Goal: Transaction & Acquisition: Purchase product/service

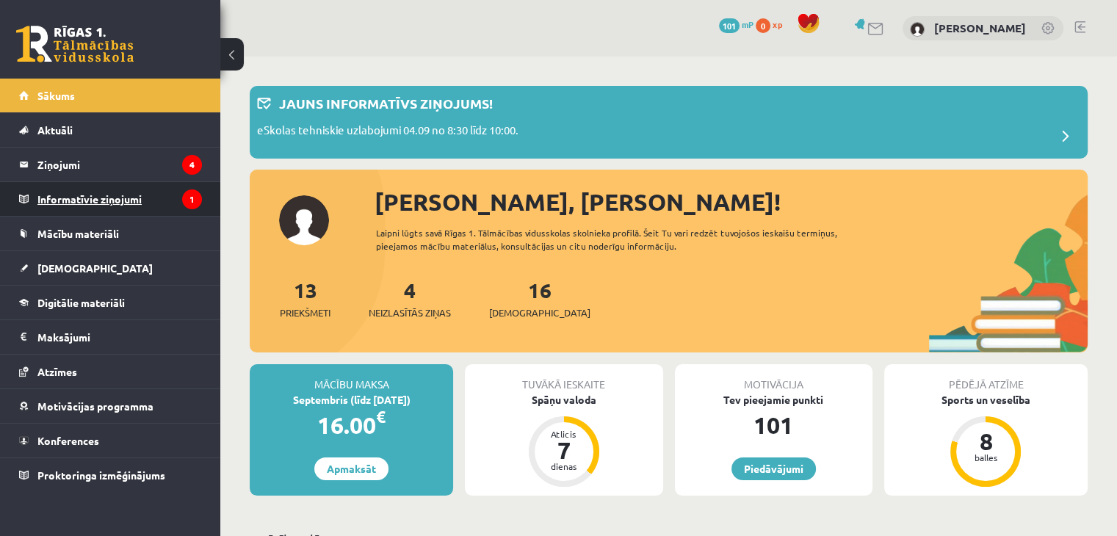
click at [156, 209] on legend "Informatīvie ziņojumi 1" at bounding box center [119, 199] width 164 height 34
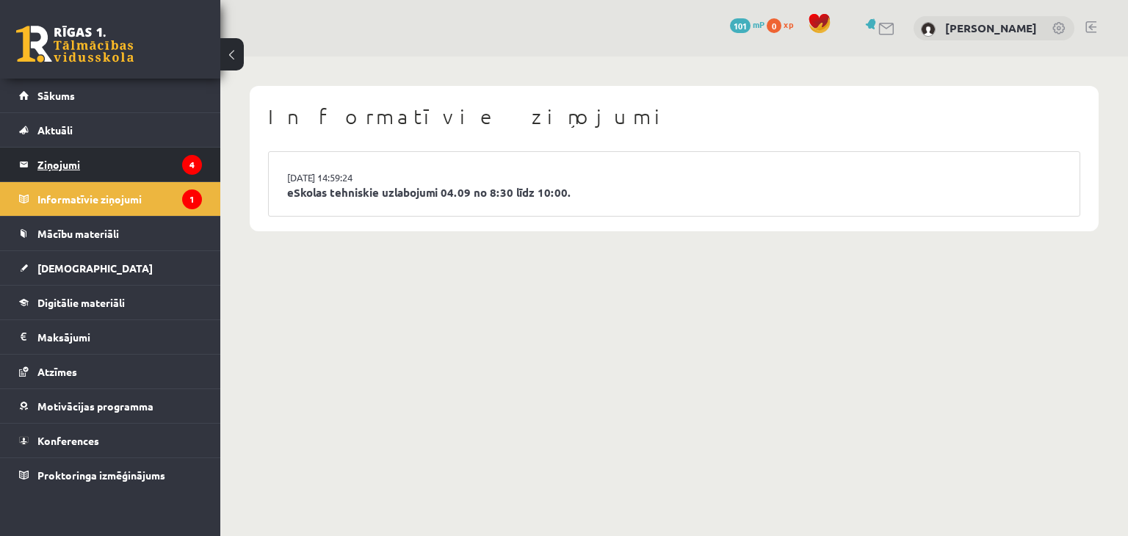
click at [123, 167] on legend "Ziņojumi 4" at bounding box center [119, 165] width 164 height 34
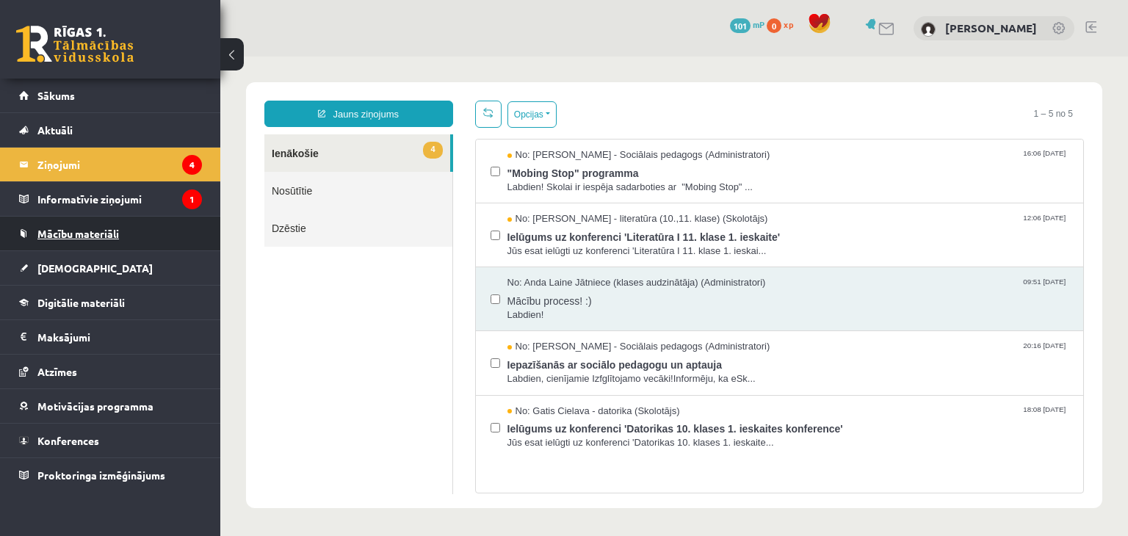
click at [139, 247] on link "Mācību materiāli" at bounding box center [110, 234] width 183 height 34
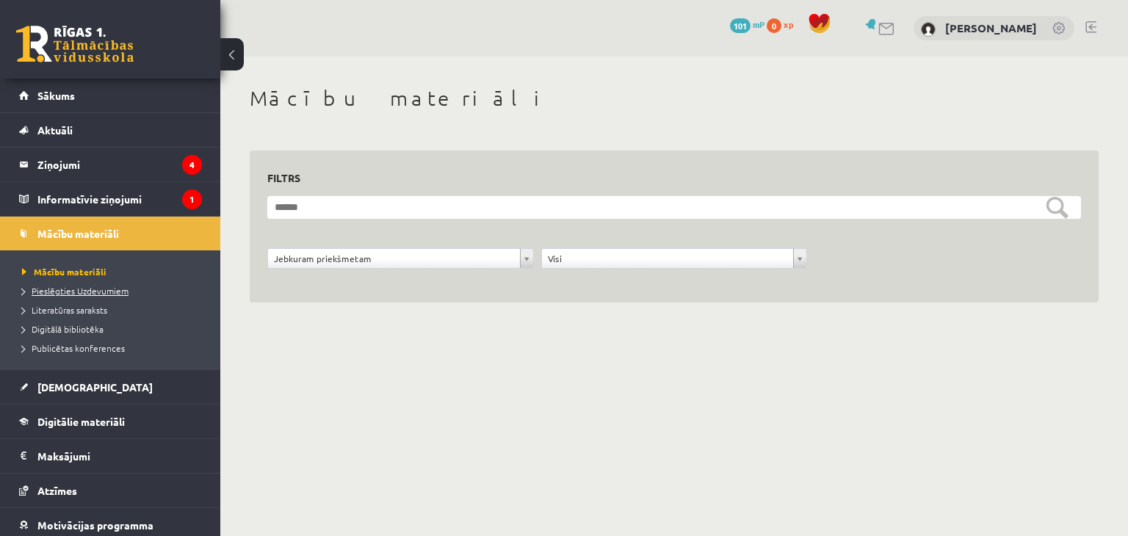
click at [94, 289] on span "Pieslēgties Uzdevumiem" at bounding box center [75, 291] width 106 height 12
click at [100, 284] on link "Pieslēgties Uzdevumiem" at bounding box center [114, 290] width 184 height 13
click at [100, 386] on link "[DEMOGRAPHIC_DATA]" at bounding box center [110, 387] width 183 height 34
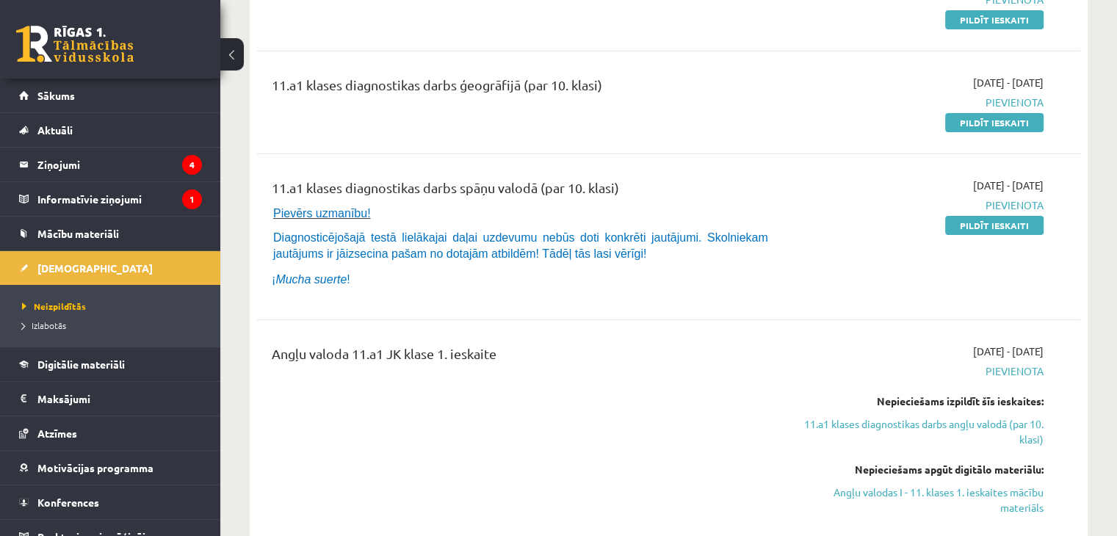
scroll to position [220, 0]
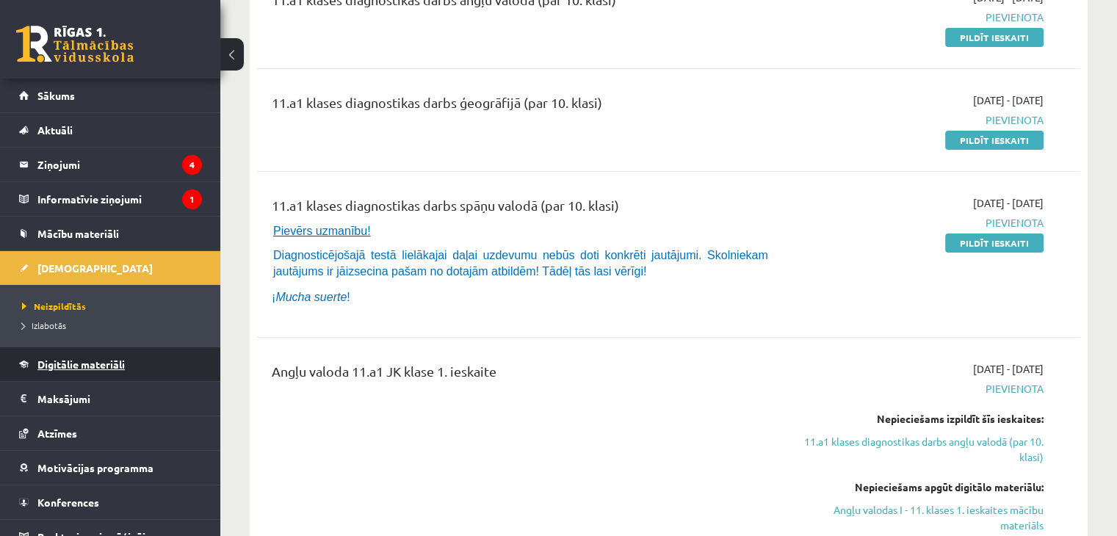
click at [83, 358] on span "Digitālie materiāli" at bounding box center [80, 364] width 87 height 13
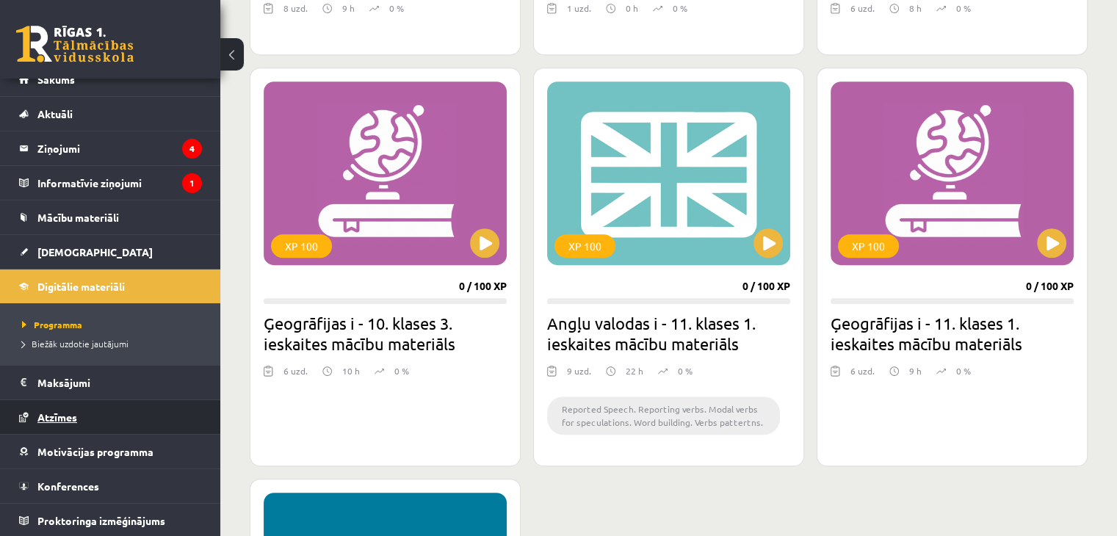
scroll to position [734, 0]
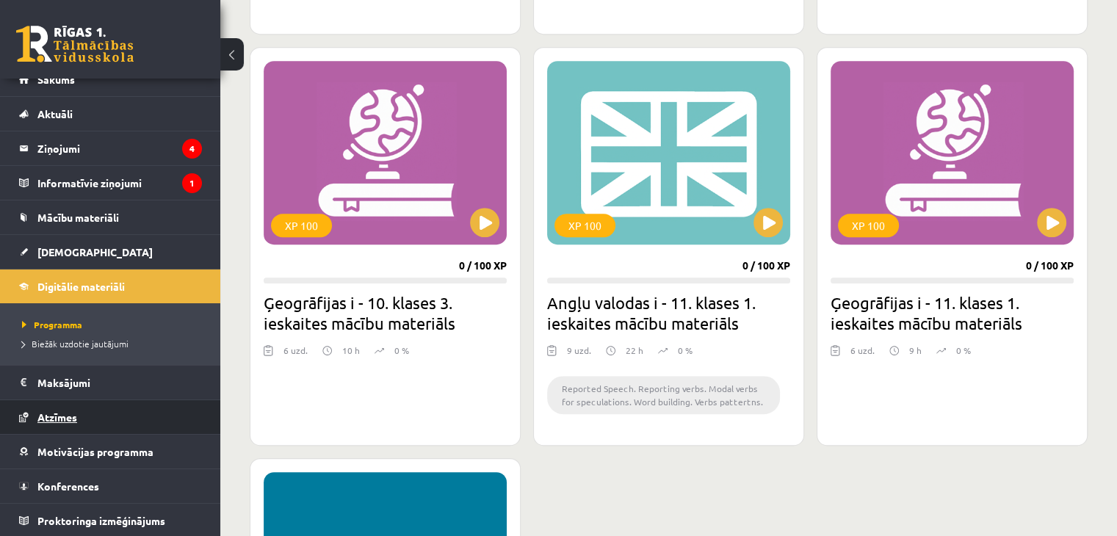
click at [79, 426] on link "Atzīmes" at bounding box center [110, 417] width 183 height 34
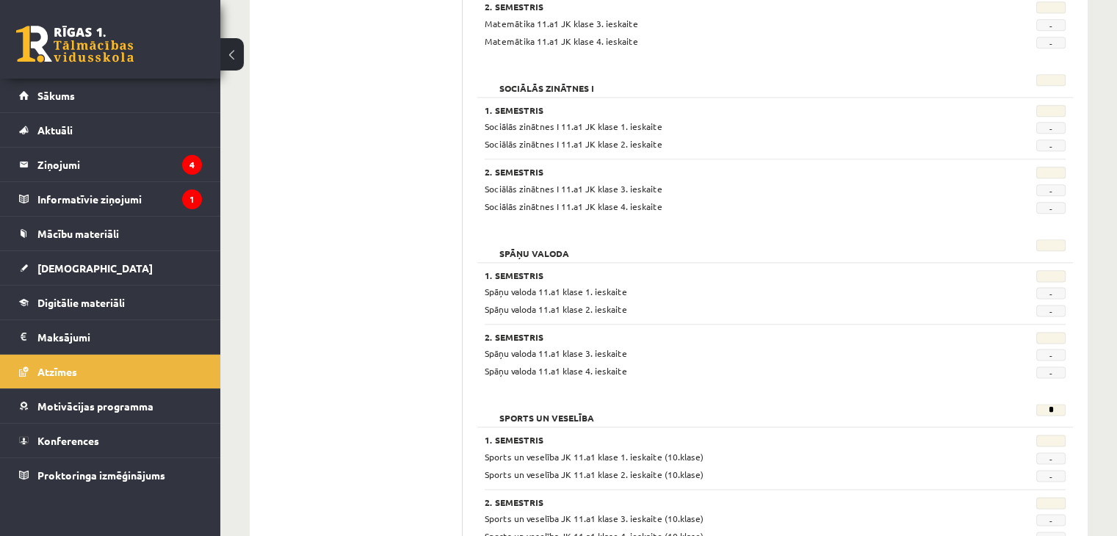
scroll to position [1884, 0]
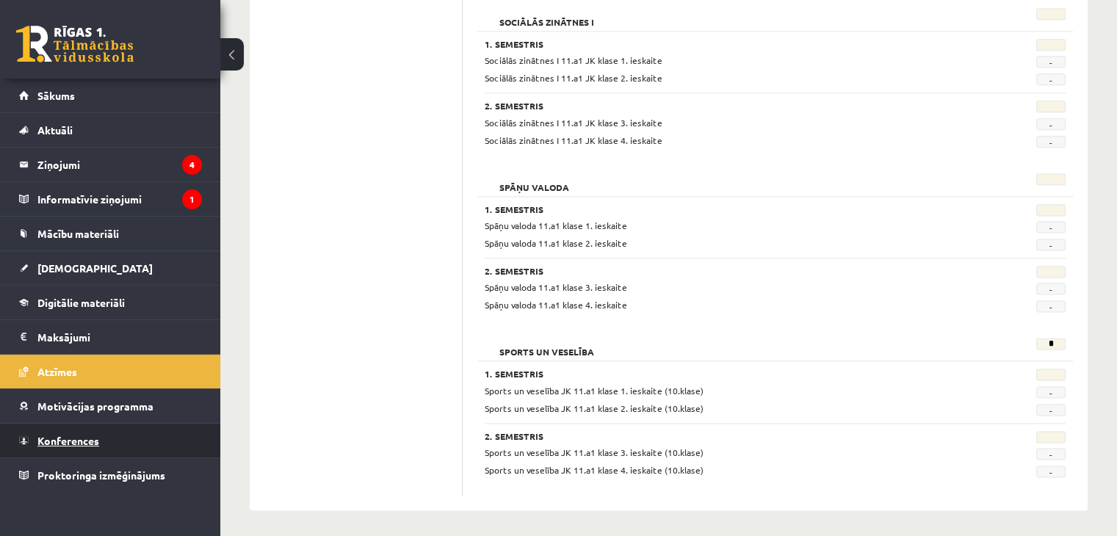
click at [106, 438] on link "Konferences" at bounding box center [110, 441] width 183 height 34
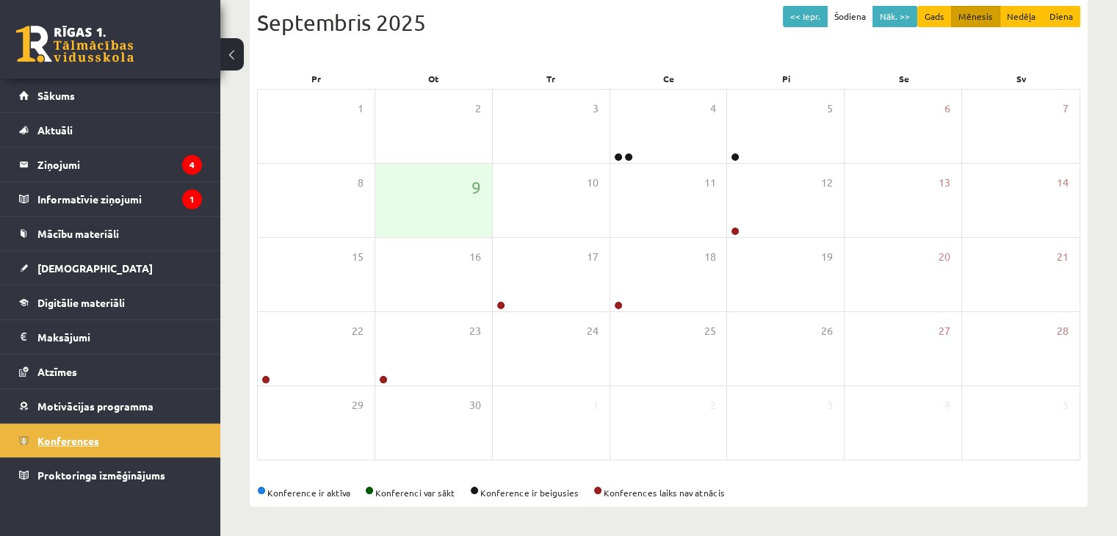
scroll to position [164, 0]
drag, startPoint x: 444, startPoint y: 193, endPoint x: 446, endPoint y: 204, distance: 11.2
click at [444, 203] on div "9" at bounding box center [433, 200] width 117 height 73
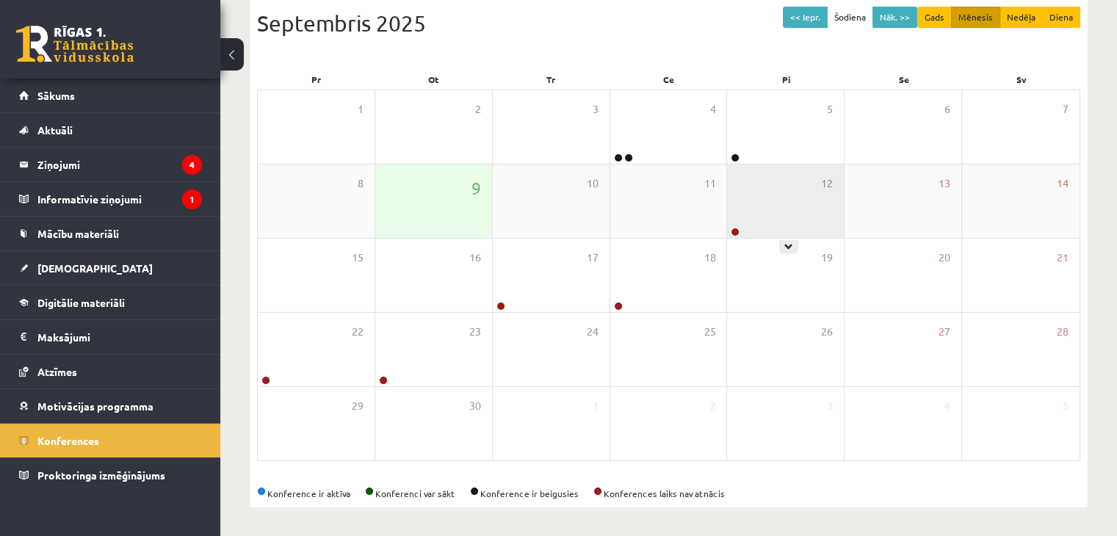
click at [756, 224] on div "12" at bounding box center [785, 200] width 117 height 73
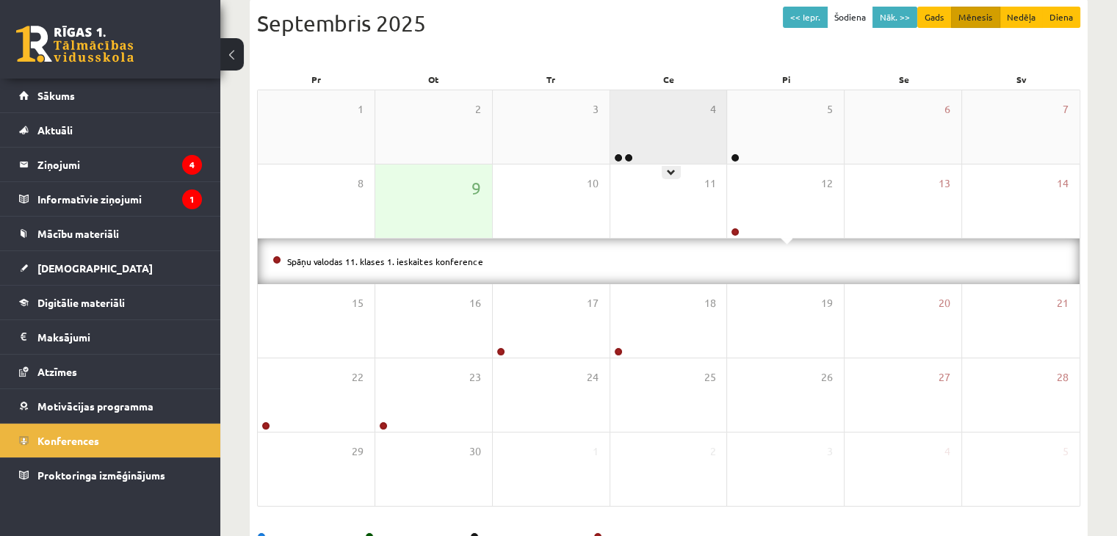
click at [667, 134] on div "4" at bounding box center [668, 126] width 117 height 73
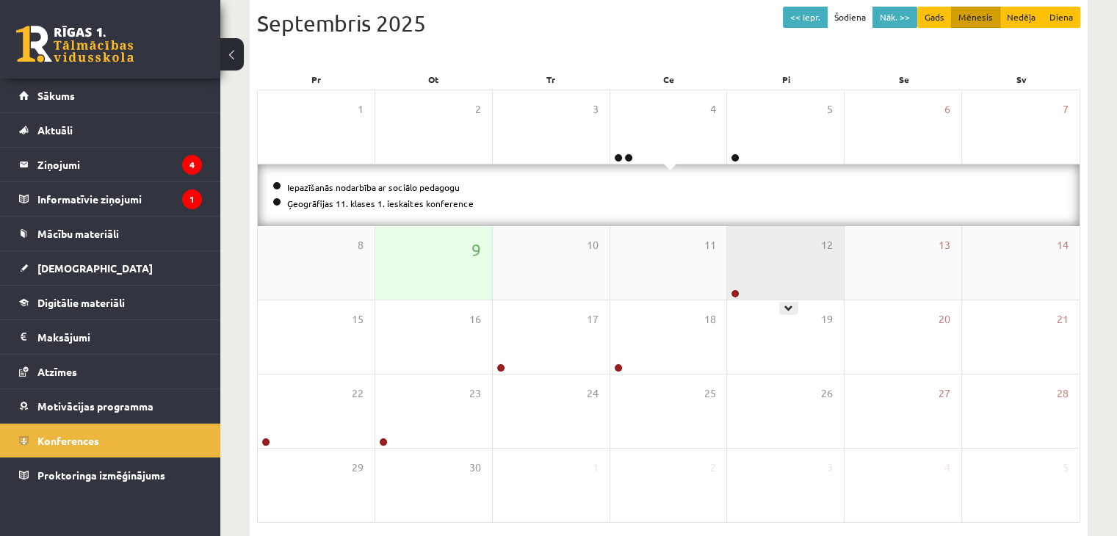
click at [767, 264] on div "12" at bounding box center [785, 262] width 117 height 73
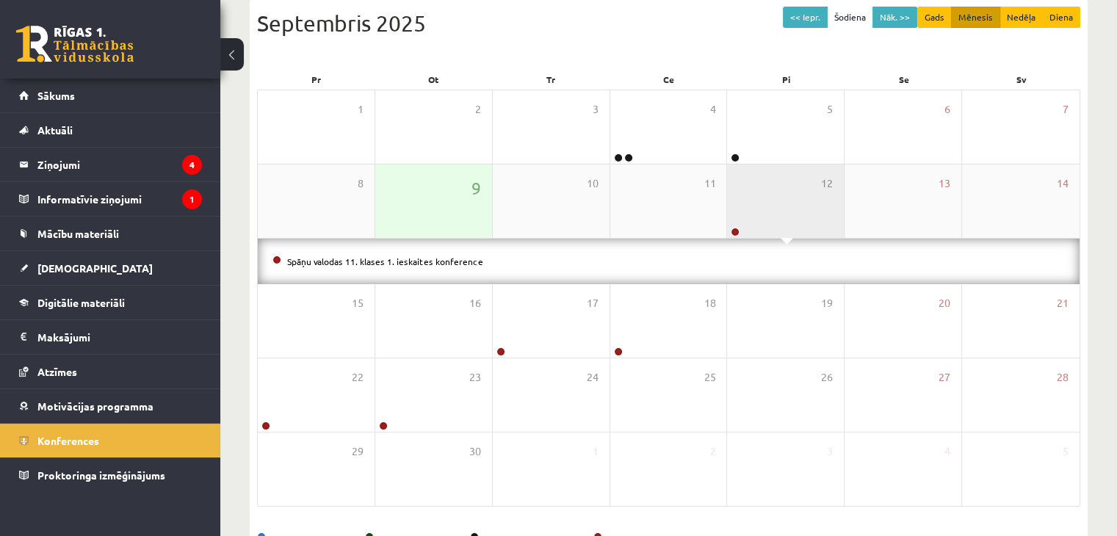
click at [743, 211] on div "12" at bounding box center [785, 200] width 117 height 73
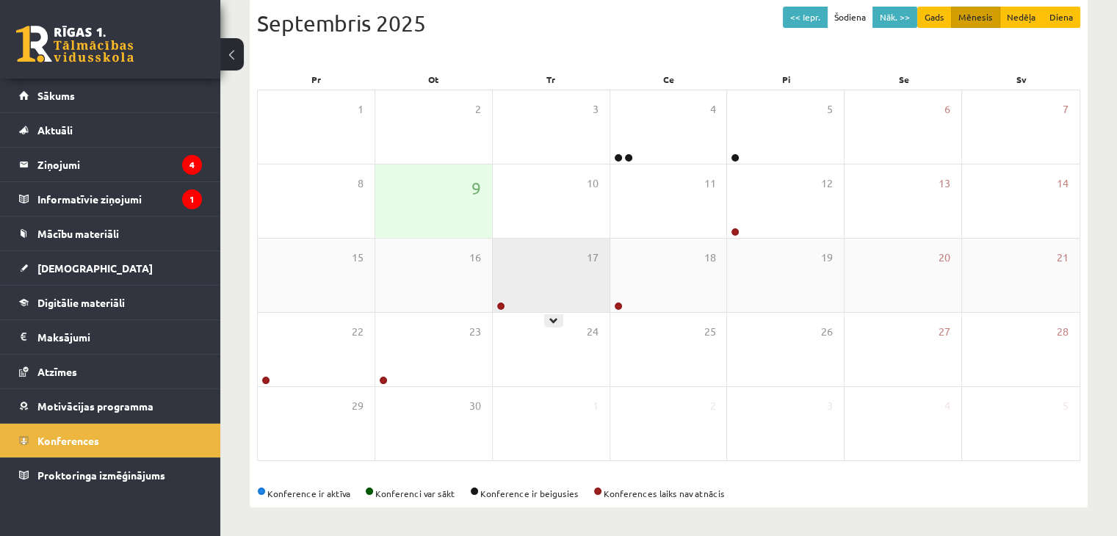
click at [531, 292] on div "17" at bounding box center [551, 275] width 117 height 73
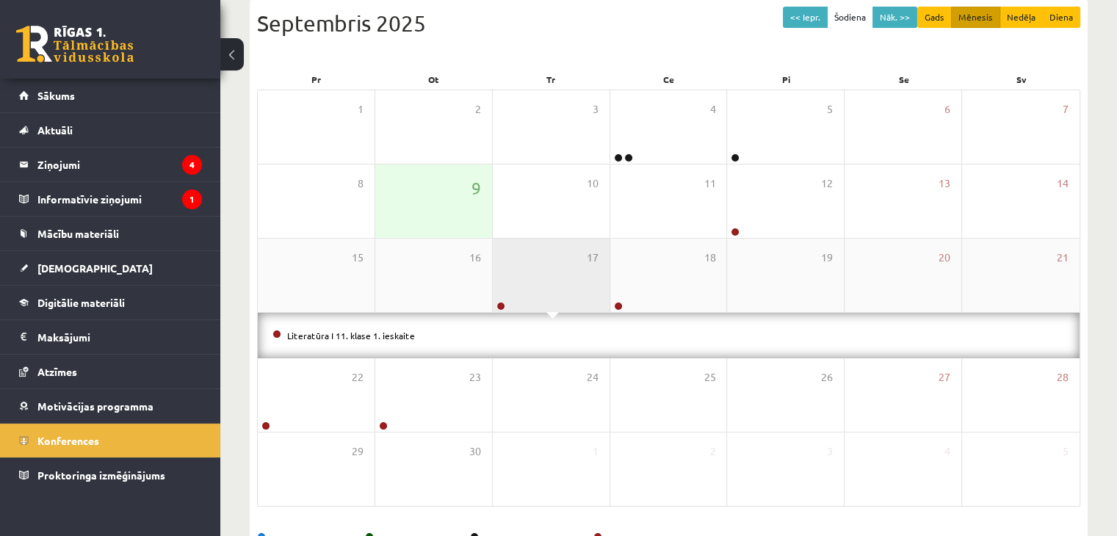
click at [531, 292] on div "17" at bounding box center [551, 275] width 117 height 73
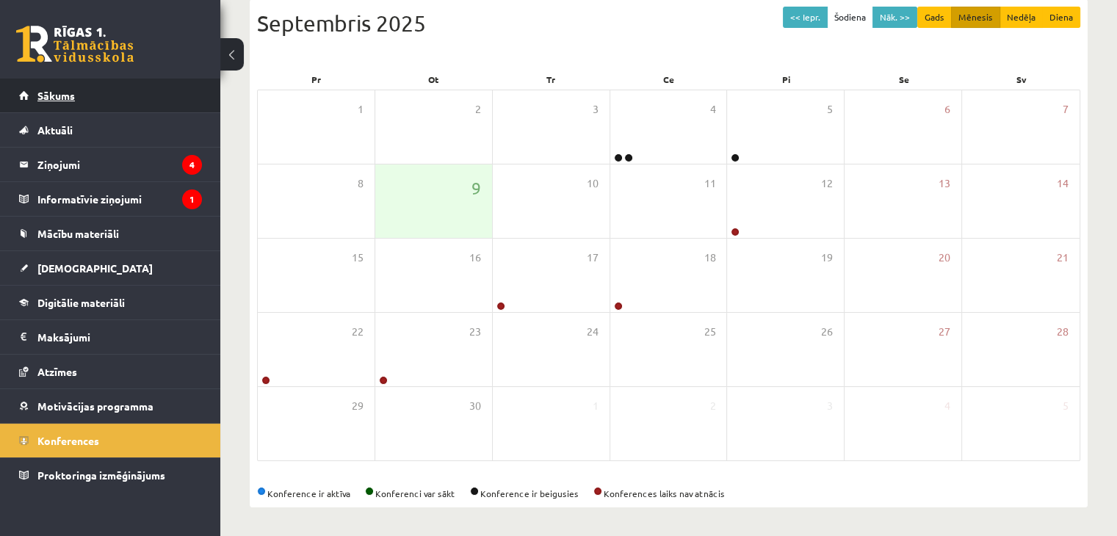
click at [149, 90] on link "Sākums" at bounding box center [110, 96] width 183 height 34
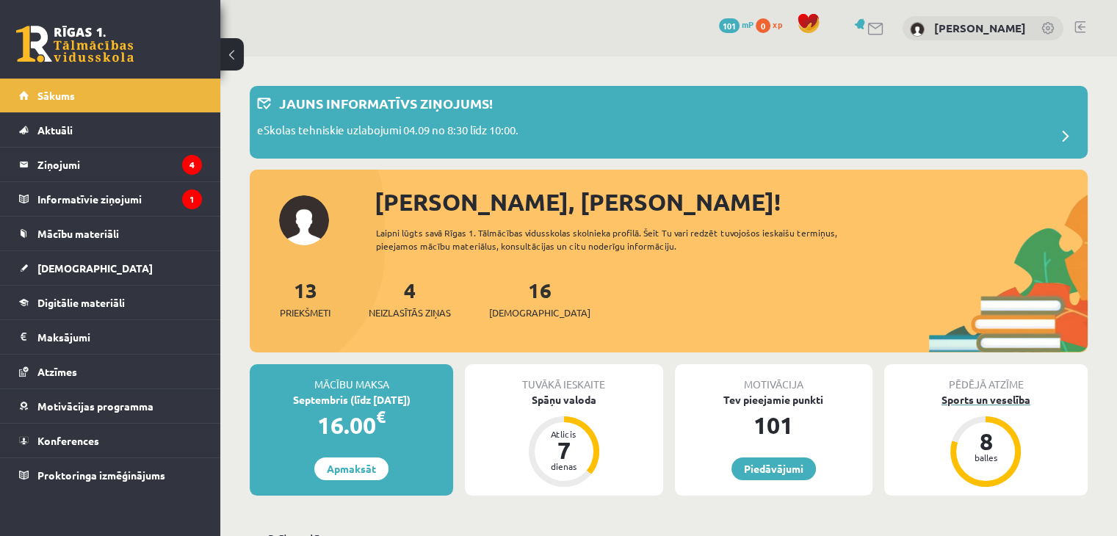
click at [974, 426] on div "8 balles" at bounding box center [985, 451] width 59 height 59
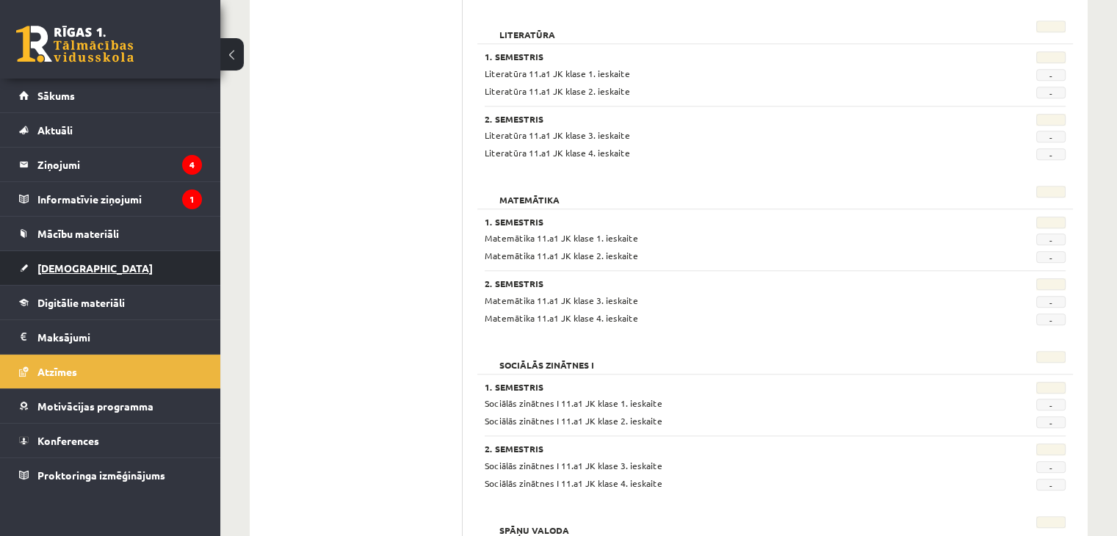
scroll to position [1248, 0]
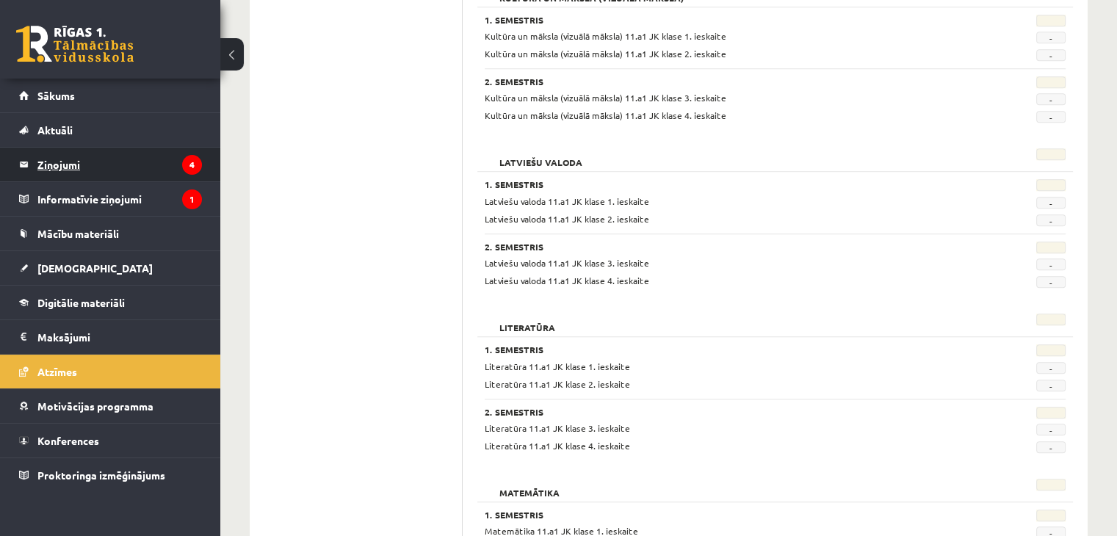
click at [173, 159] on legend "Ziņojumi 4" at bounding box center [119, 165] width 164 height 34
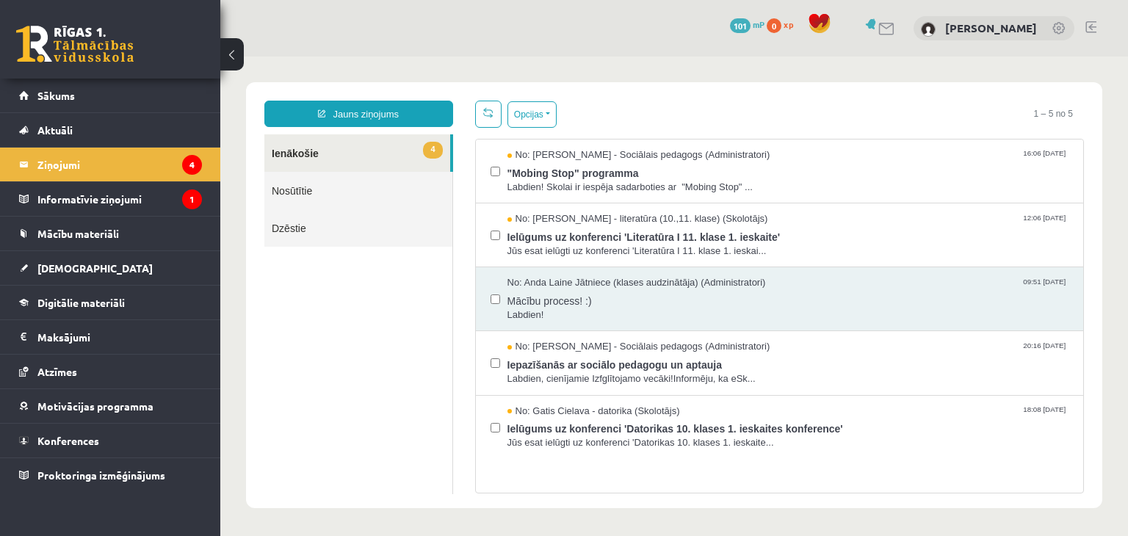
click at [364, 165] on link "4 Ienākošie" at bounding box center [357, 152] width 186 height 37
click at [480, 171] on div "No: Dagnija Gaubšteina - Sociālais pedagogs (Administratori) 16:06 08/09/2025 "…" at bounding box center [780, 172] width 608 height 64
click at [485, 171] on div "No: Dagnija Gaubšteina - Sociālais pedagogs (Administratori) 16:06 08/09/2025 "…" at bounding box center [780, 172] width 608 height 64
click at [485, 178] on div "No: Dagnija Gaubšteina - Sociālais pedagogs (Administratori) 16:06 08/09/2025 "…" at bounding box center [780, 172] width 608 height 64
click at [491, 177] on div at bounding box center [496, 171] width 10 height 46
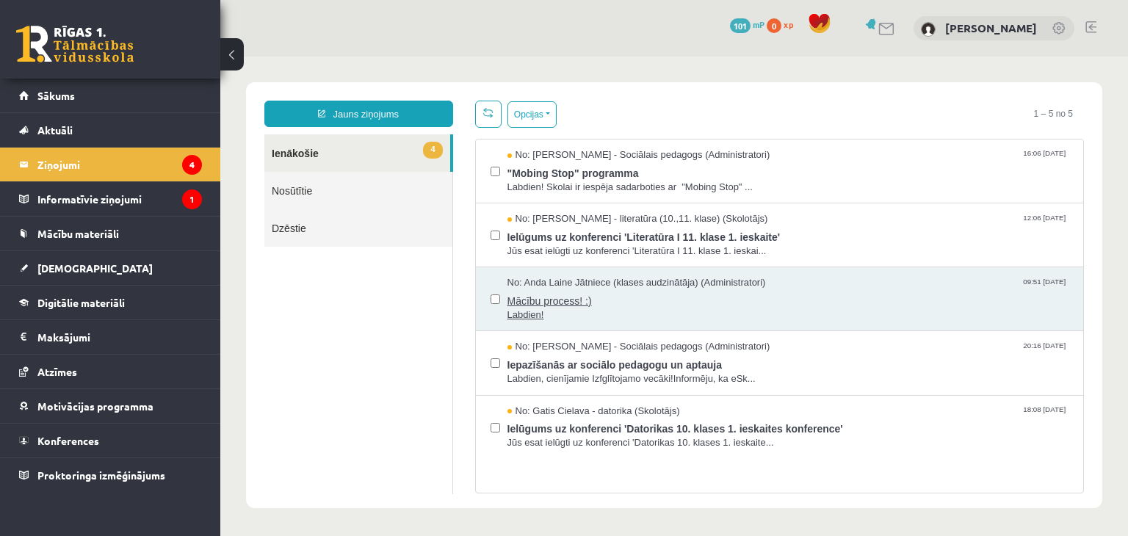
click at [665, 317] on span "Labdien!" at bounding box center [788, 315] width 562 height 14
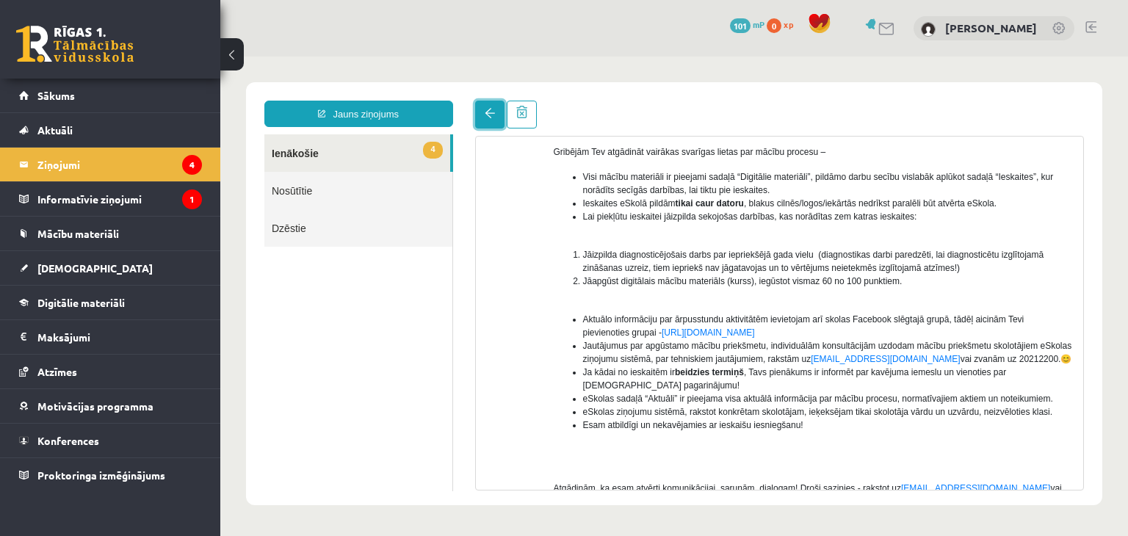
click at [489, 124] on link at bounding box center [489, 115] width 29 height 28
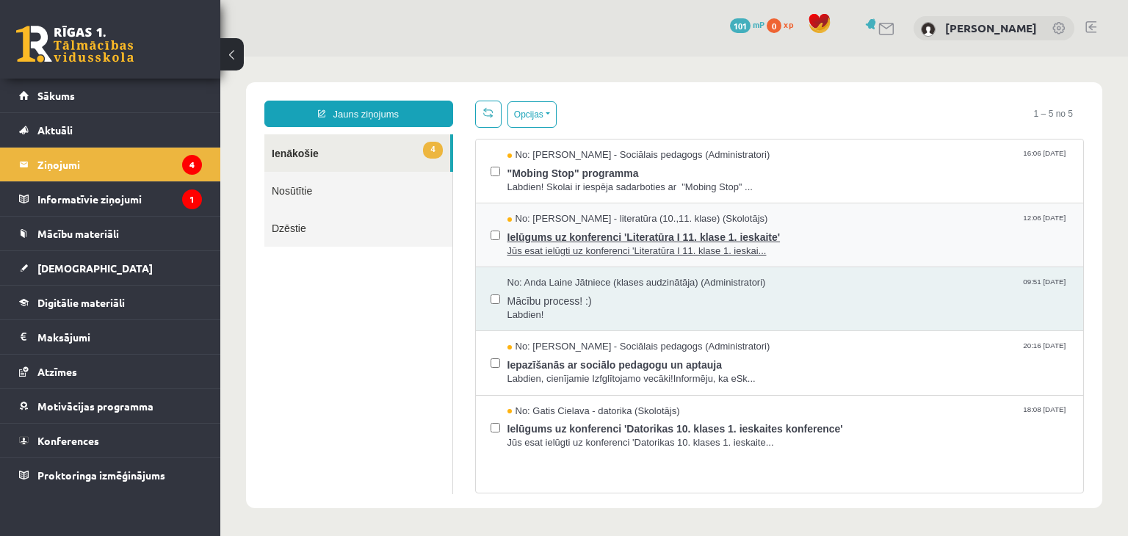
click at [851, 226] on span "Ielūgums uz konferenci 'Literatūra I 11. klase 1. ieskaite'" at bounding box center [788, 235] width 562 height 18
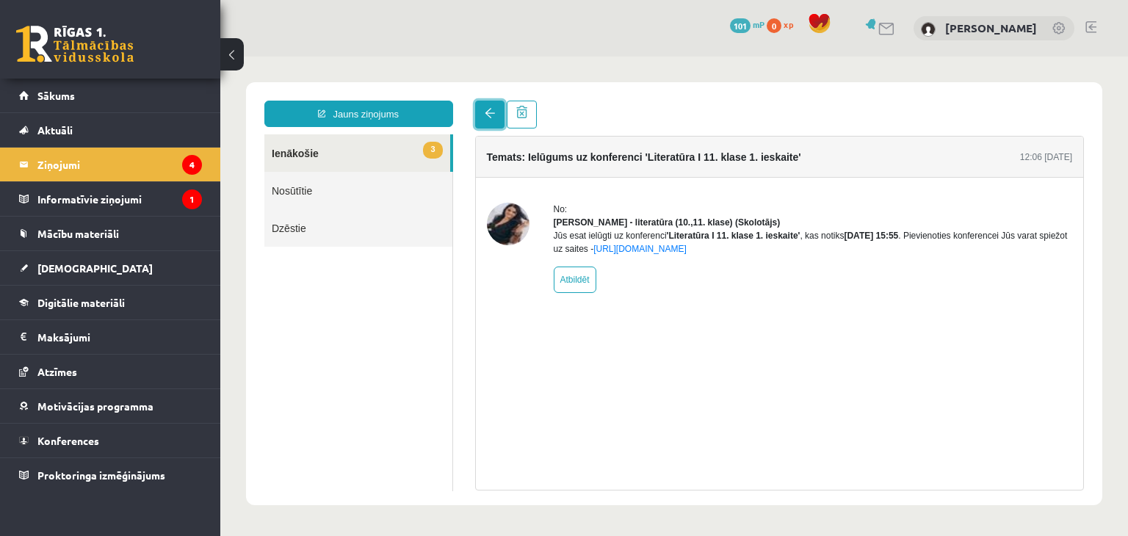
click at [496, 114] on link at bounding box center [489, 115] width 29 height 28
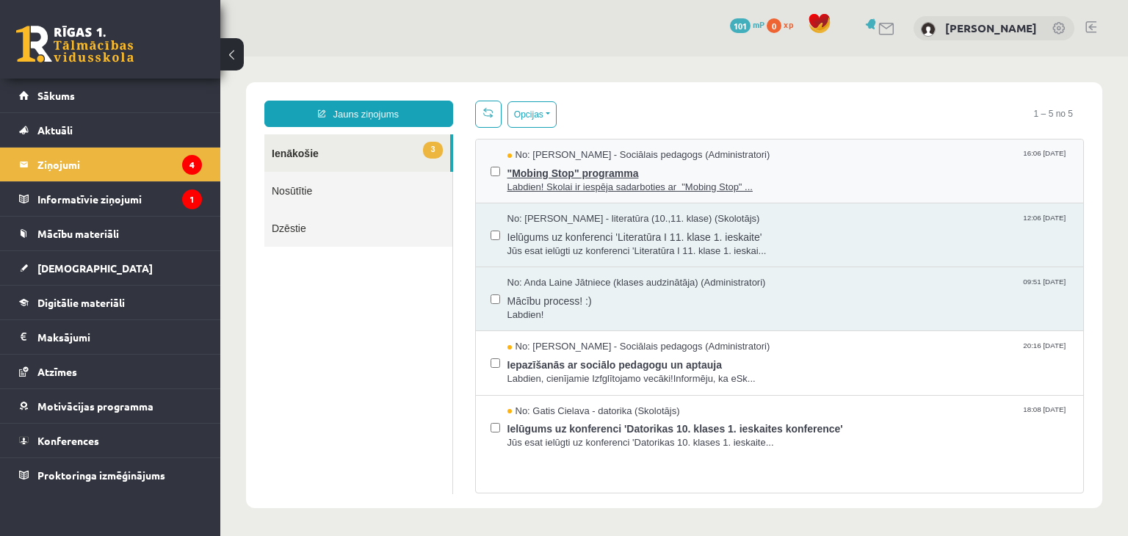
click at [835, 170] on span ""Mobing Stop" programma" at bounding box center [788, 171] width 562 height 18
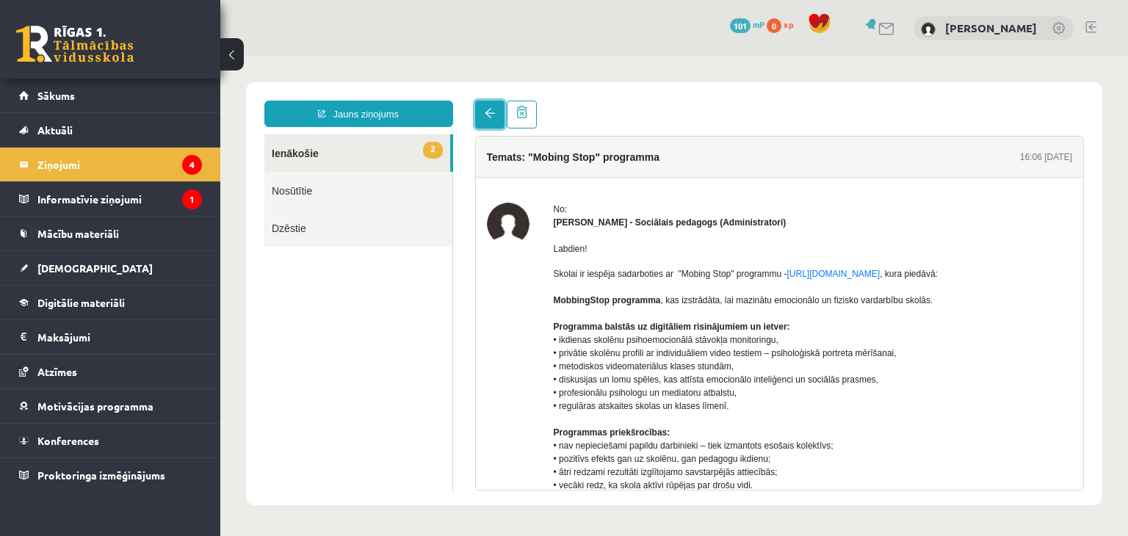
click at [493, 114] on span at bounding box center [490, 113] width 10 height 10
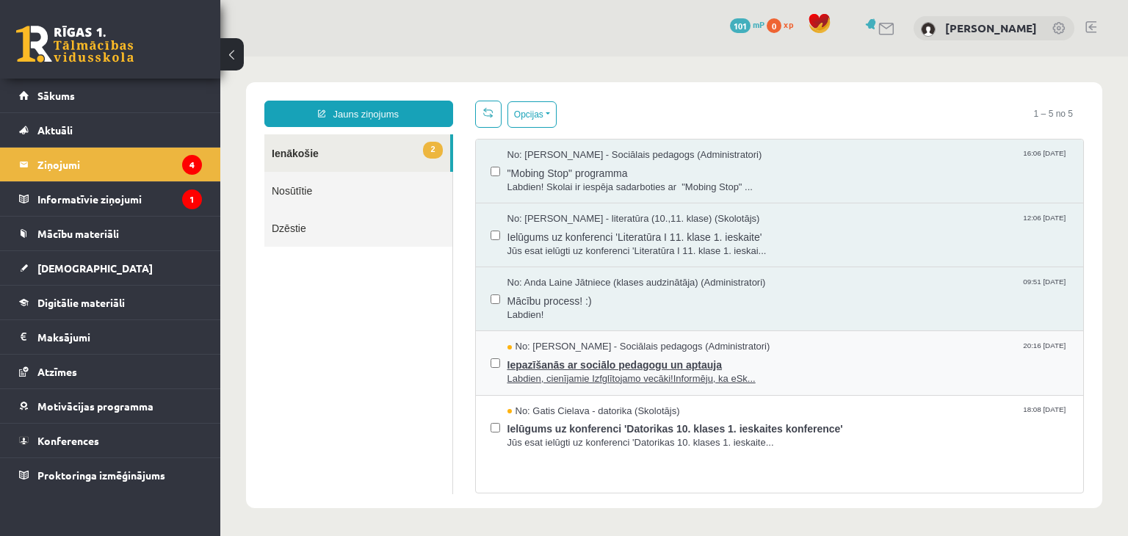
click at [822, 356] on span "Iepazīšanās ar sociālo pedagogu un aptauja" at bounding box center [788, 363] width 562 height 18
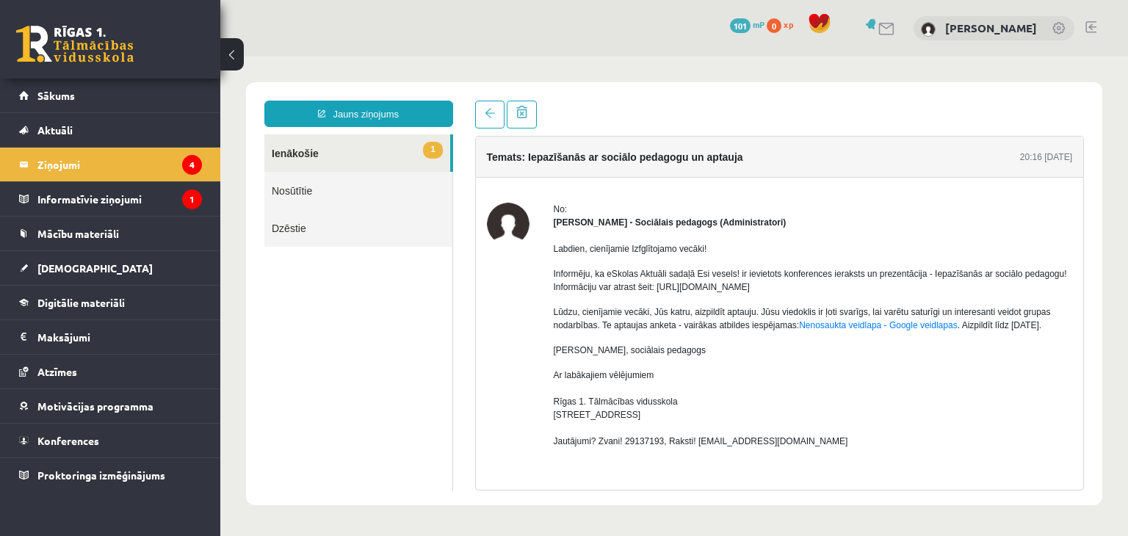
click at [472, 120] on div "Temats: Iepazīšanās ar sociālo pedagogu un aptauja 20:16 05/09/2025 No: Dagnija…" at bounding box center [780, 296] width 632 height 390
click at [474, 120] on div "Temats: Iepazīšanās ar sociālo pedagogu un aptauja 20:16 05/09/2025 No: Dagnija…" at bounding box center [780, 296] width 632 height 390
click at [482, 120] on link at bounding box center [489, 115] width 29 height 28
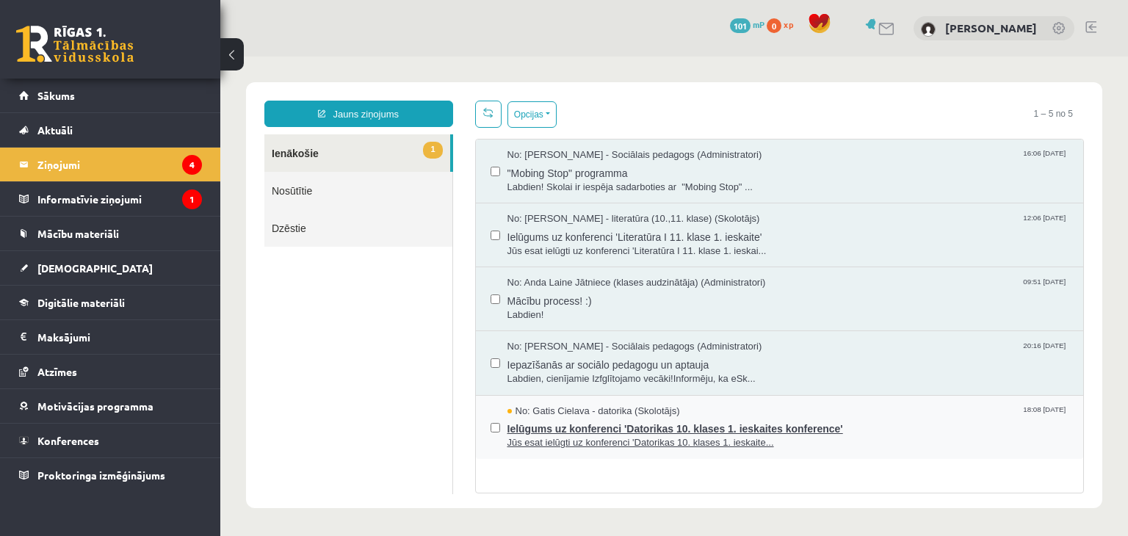
click at [836, 430] on span "Ielūgums uz konferenci 'Datorikas 10. klases 1. ieskaites konference'" at bounding box center [788, 427] width 562 height 18
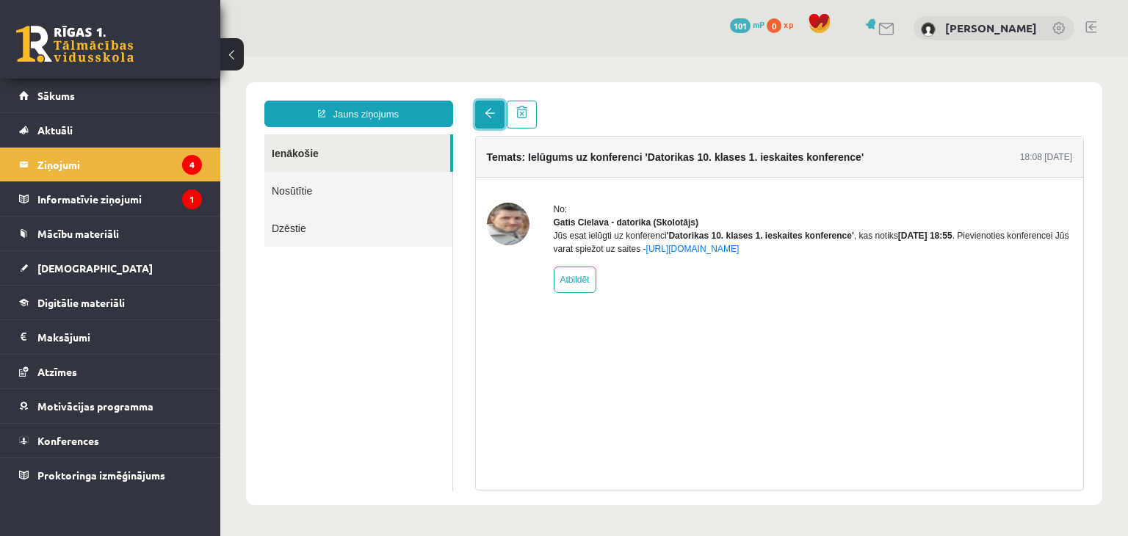
click at [488, 118] on span at bounding box center [490, 113] width 10 height 10
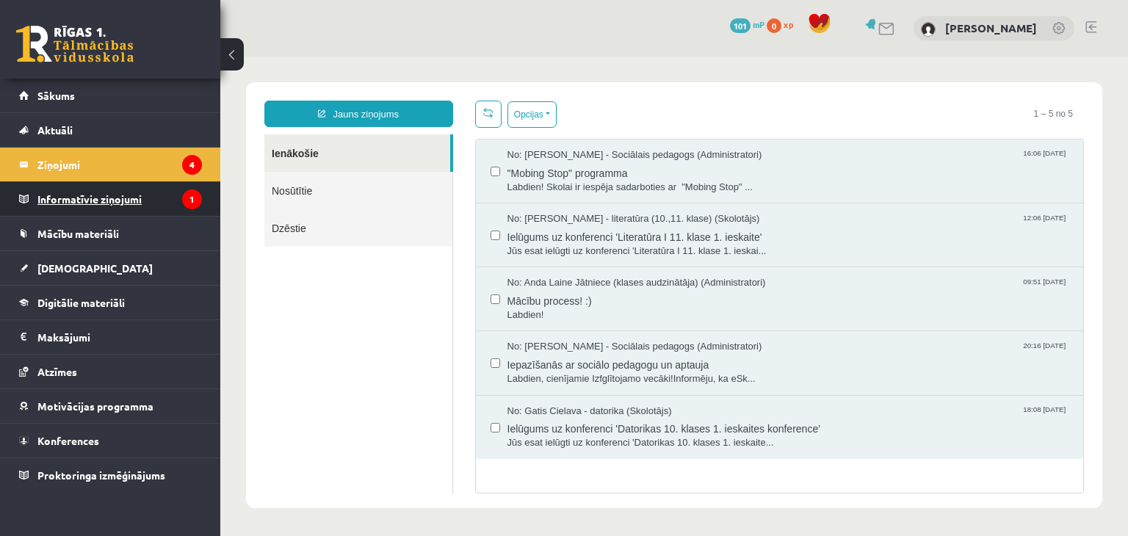
click at [200, 203] on icon "1" at bounding box center [192, 199] width 20 height 20
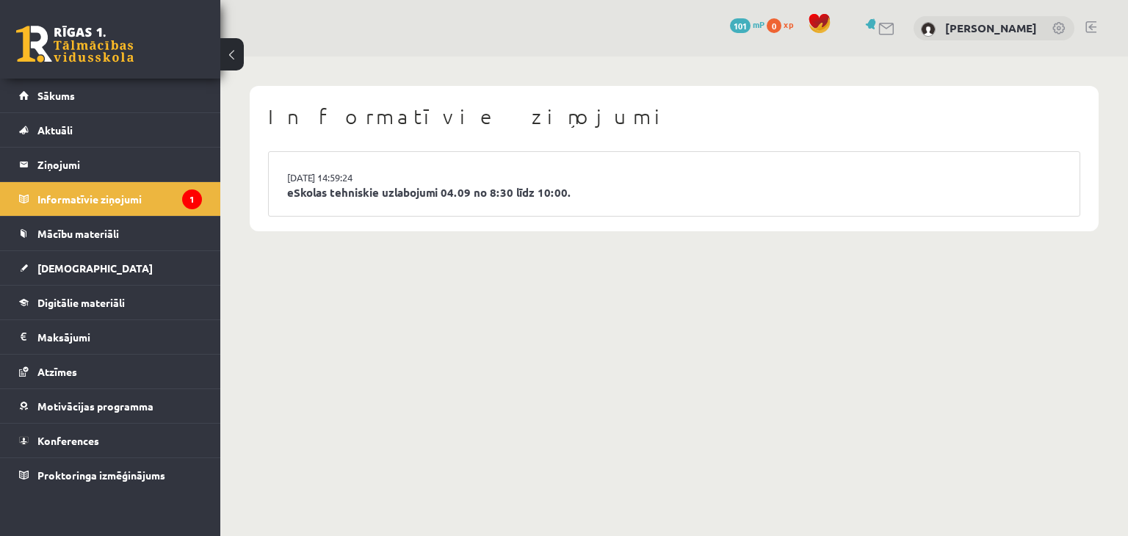
click at [386, 205] on li "03.09.2025 14:59:24 eSkolas tehniskie uzlabojumi 04.09 no 8:30 līdz 10:00." at bounding box center [674, 184] width 811 height 64
click at [496, 192] on link "eSkolas tehniskie uzlabojumi 04.09 no 8:30 līdz 10:00." at bounding box center [674, 192] width 774 height 17
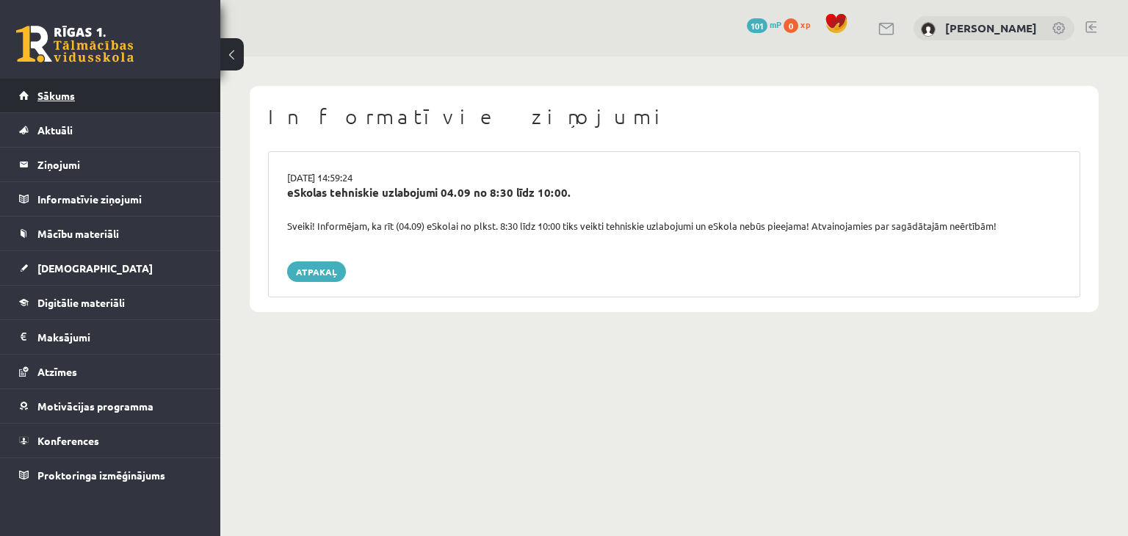
click at [117, 99] on link "Sākums" at bounding box center [110, 96] width 183 height 34
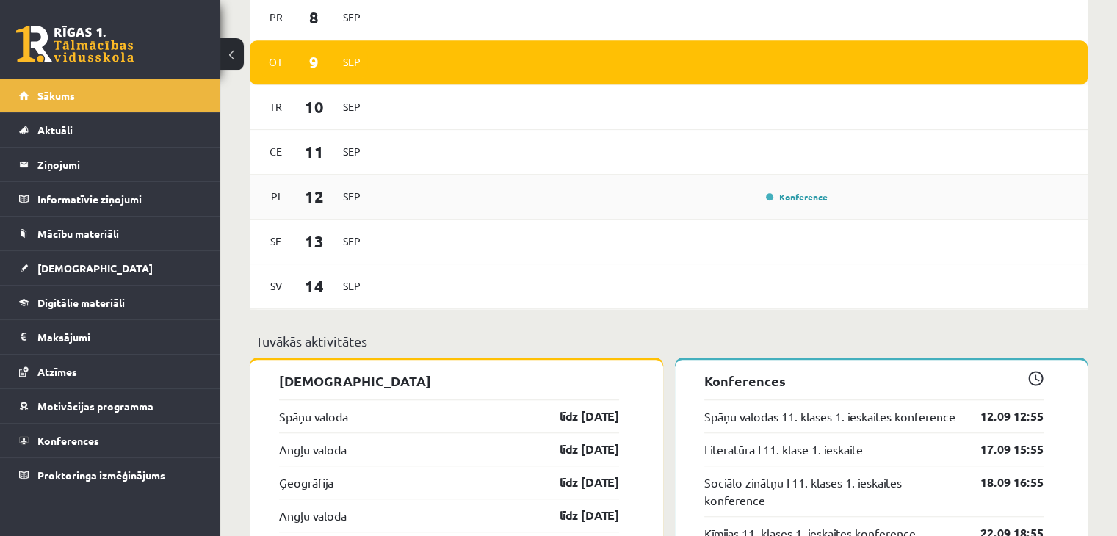
scroll to position [955, 0]
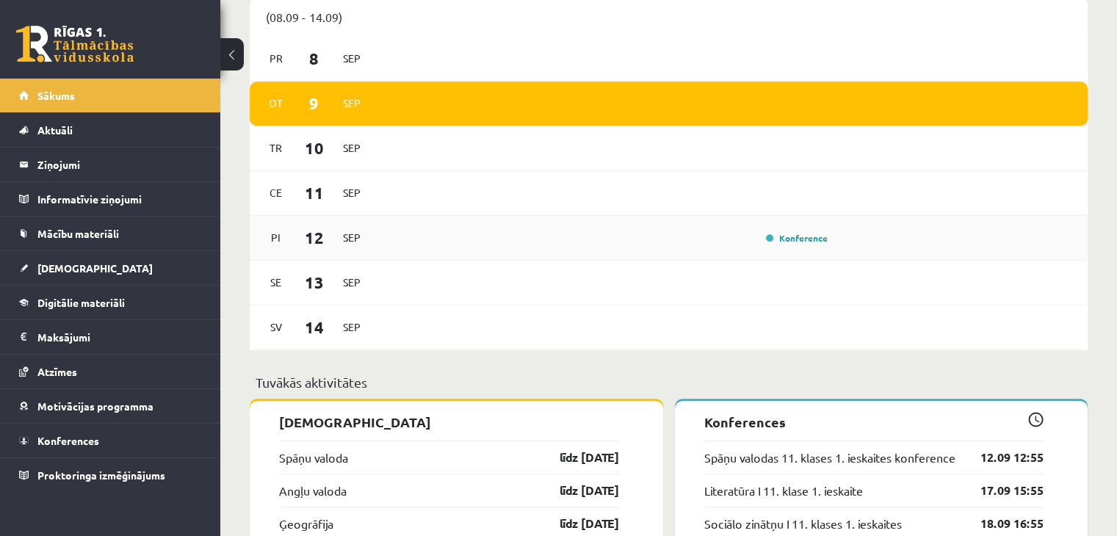
click at [389, 258] on div "Pi 12 Sep Konference" at bounding box center [669, 238] width 838 height 45
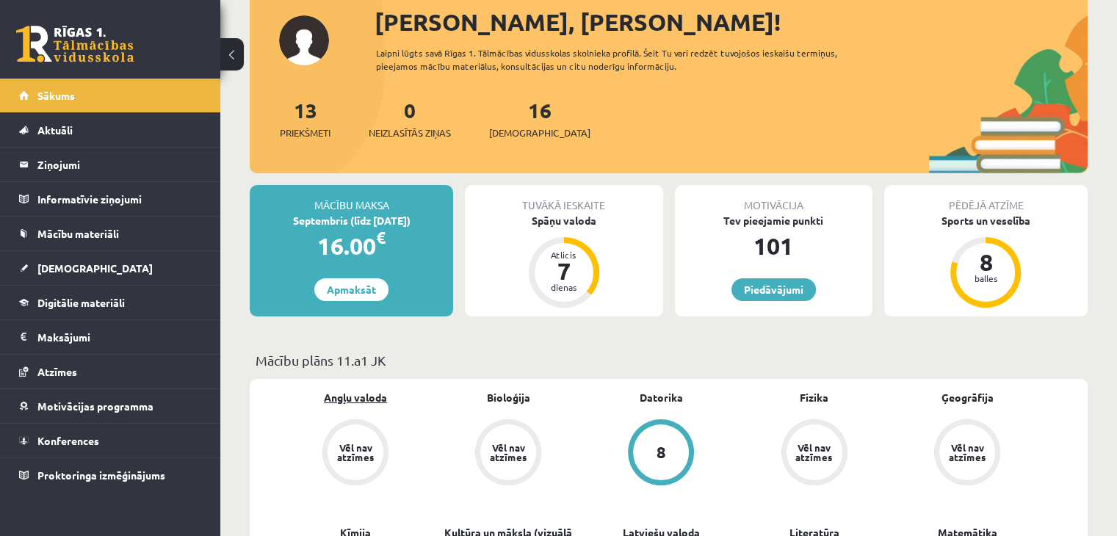
scroll to position [48, 0]
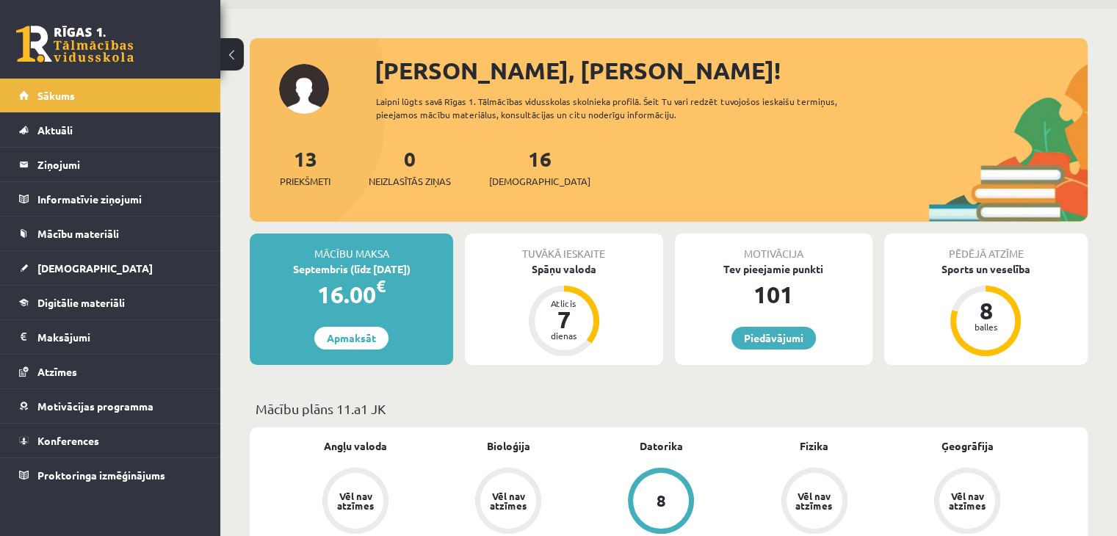
click at [350, 297] on div "16.00 €" at bounding box center [351, 294] width 203 height 35
click at [361, 336] on link "Apmaksāt" at bounding box center [351, 338] width 74 height 23
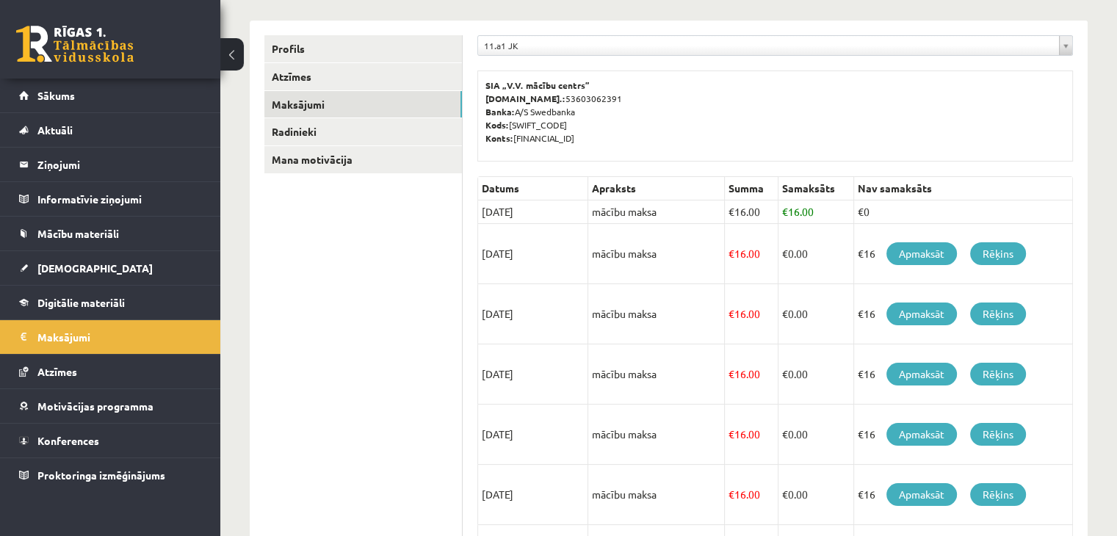
scroll to position [135, 0]
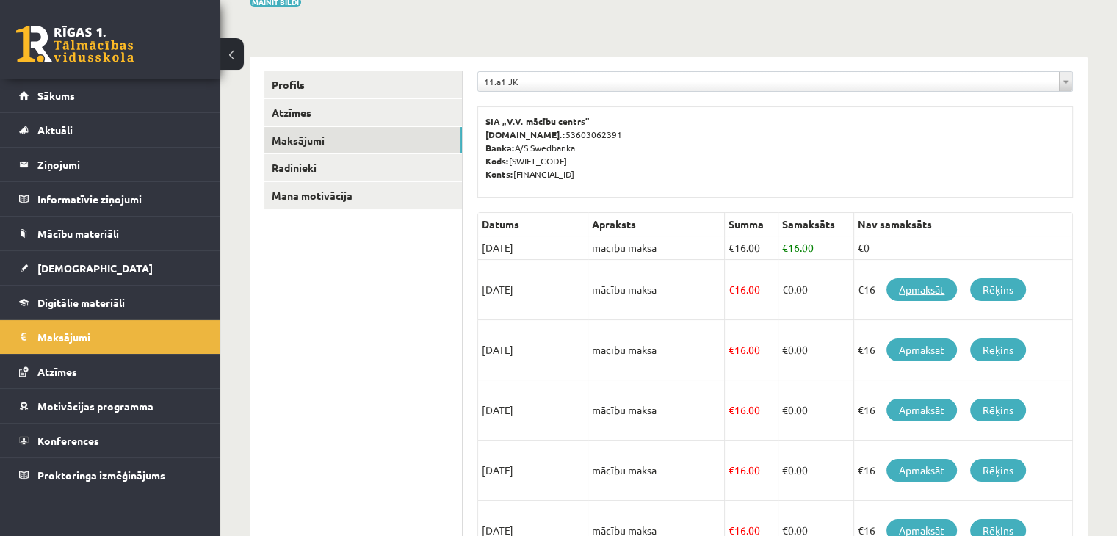
click at [919, 295] on link "Apmaksāt" at bounding box center [921, 289] width 70 height 23
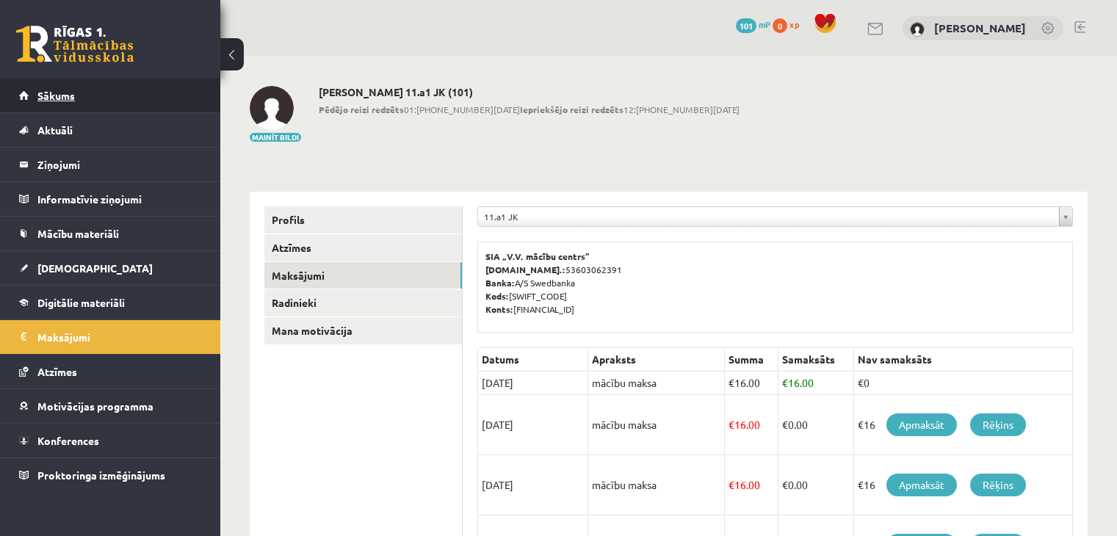
scroll to position [135, 0]
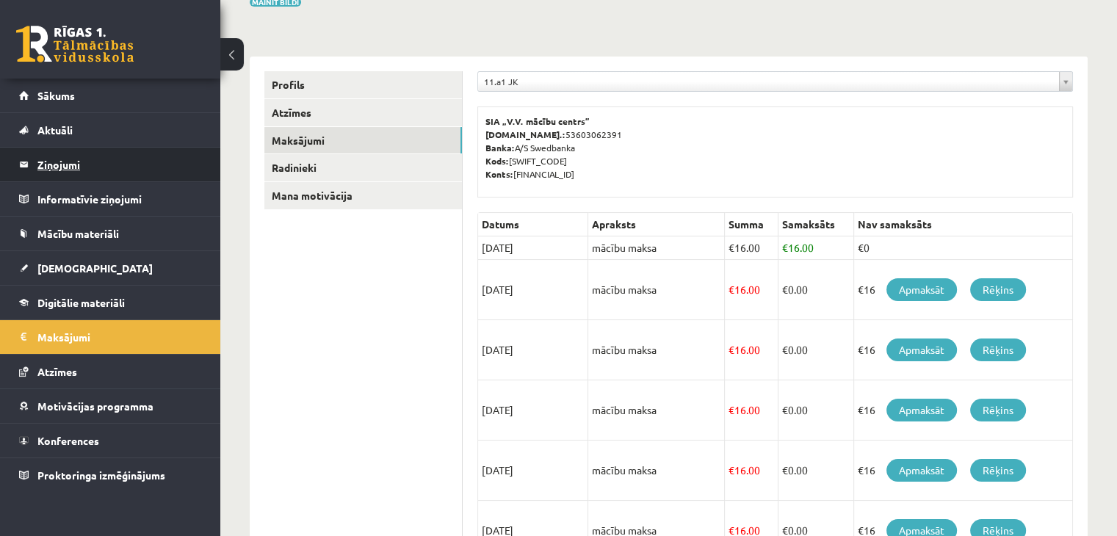
click at [115, 152] on legend "Ziņojumi 0" at bounding box center [119, 165] width 164 height 34
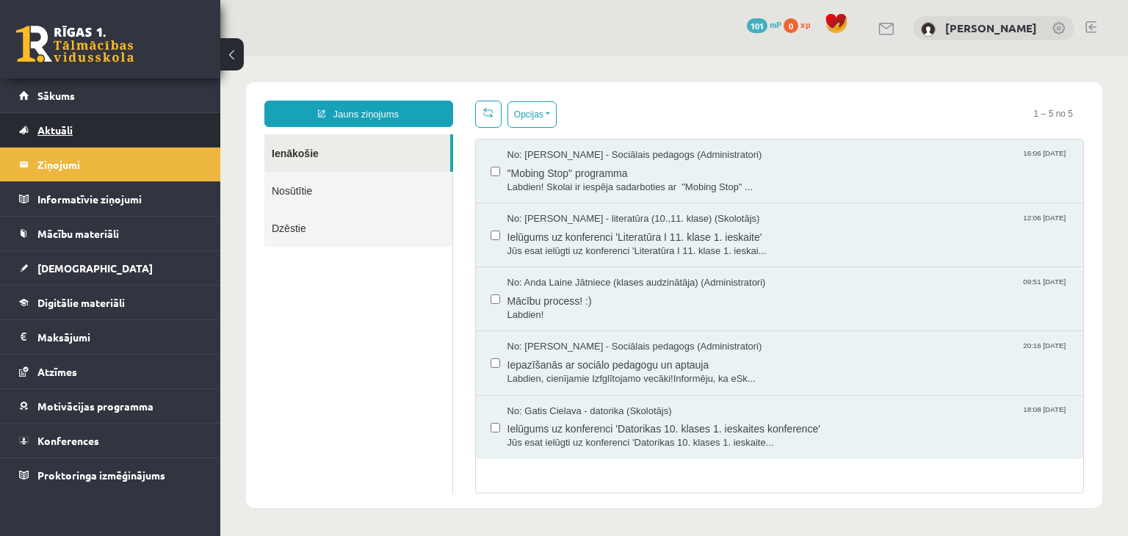
click at [117, 126] on link "Aktuāli" at bounding box center [110, 130] width 183 height 34
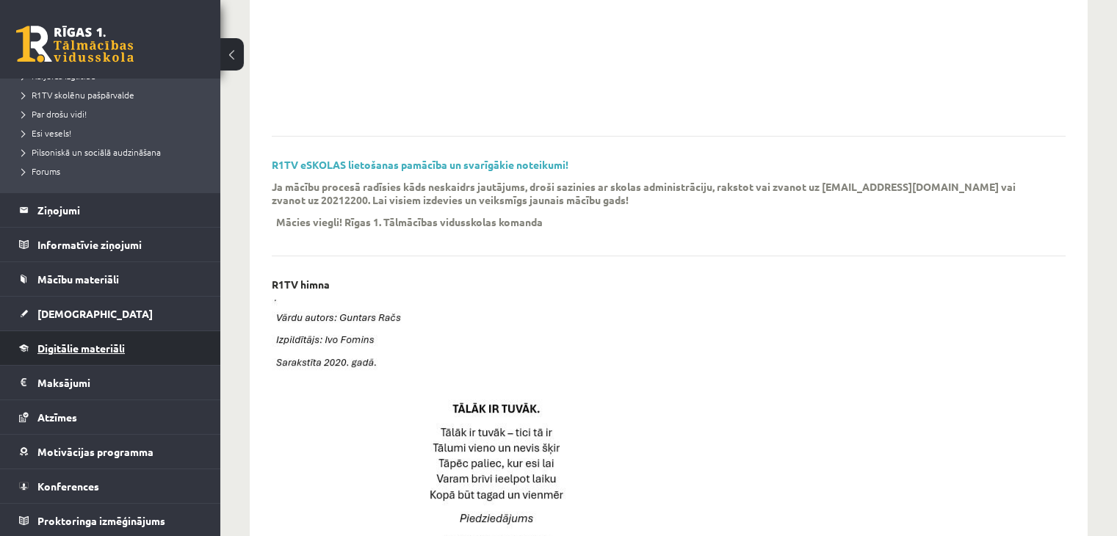
scroll to position [367, 0]
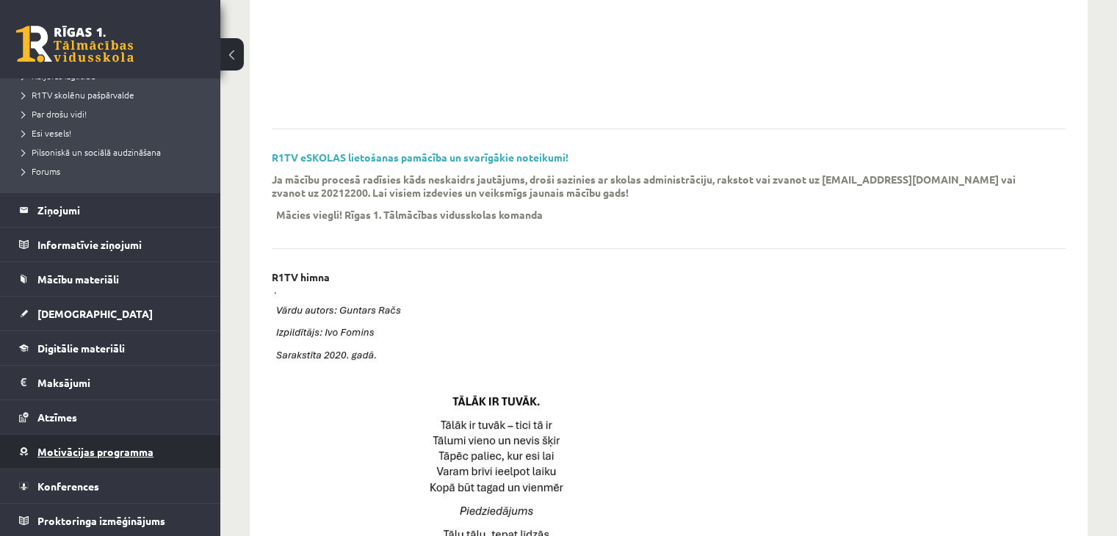
click at [144, 456] on link "Motivācijas programma" at bounding box center [110, 452] width 183 height 34
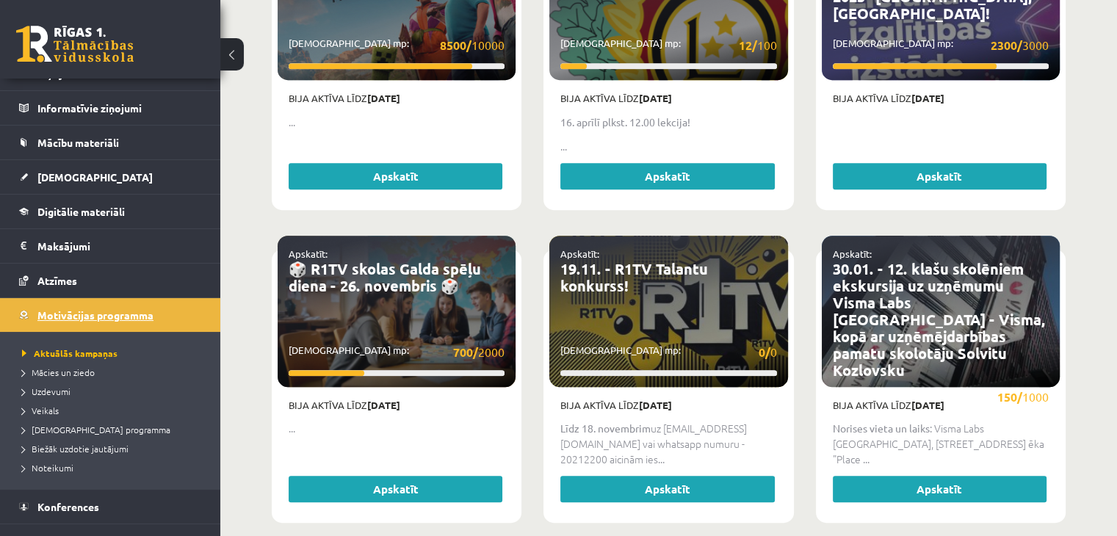
scroll to position [112, 0]
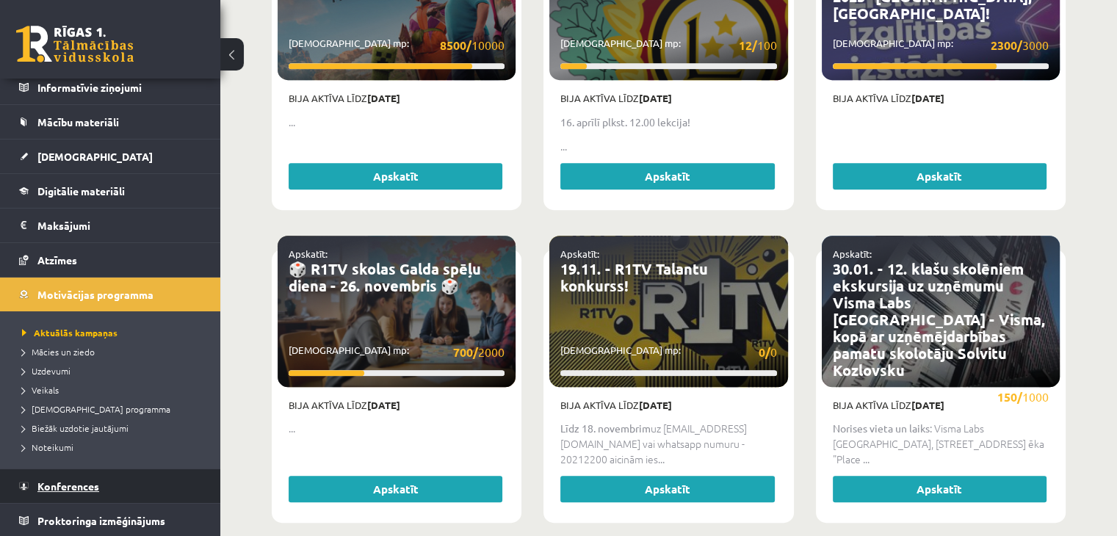
click at [102, 491] on link "Konferences" at bounding box center [110, 486] width 183 height 34
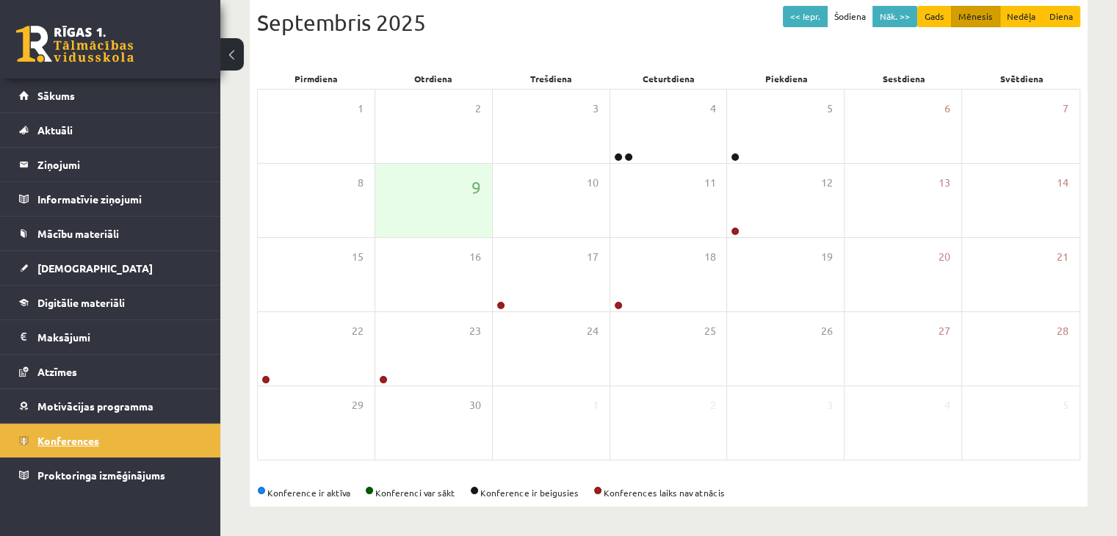
scroll to position [164, 0]
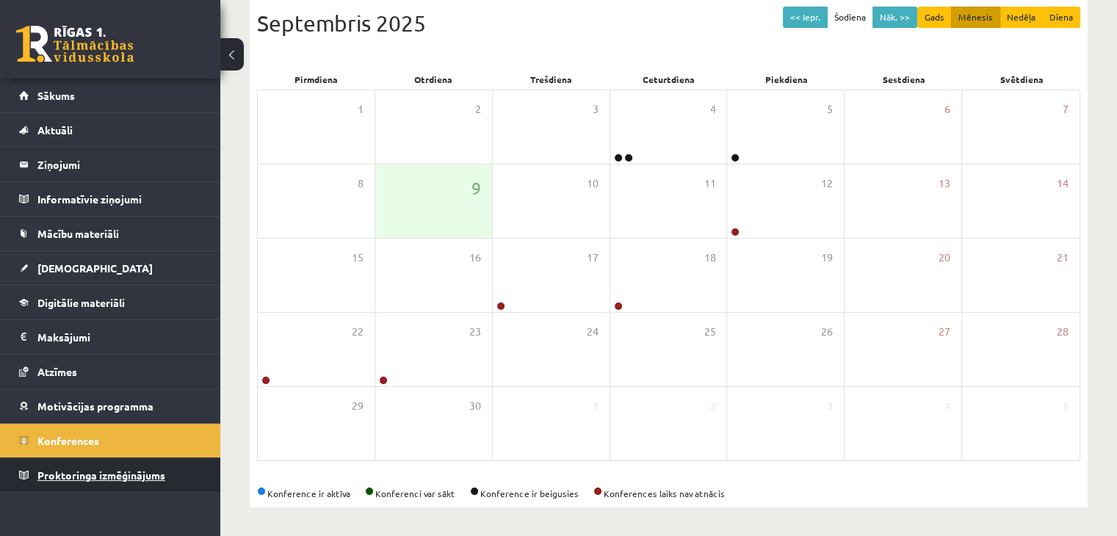
click at [107, 474] on span "Proktoringa izmēģinājums" at bounding box center [101, 474] width 128 height 13
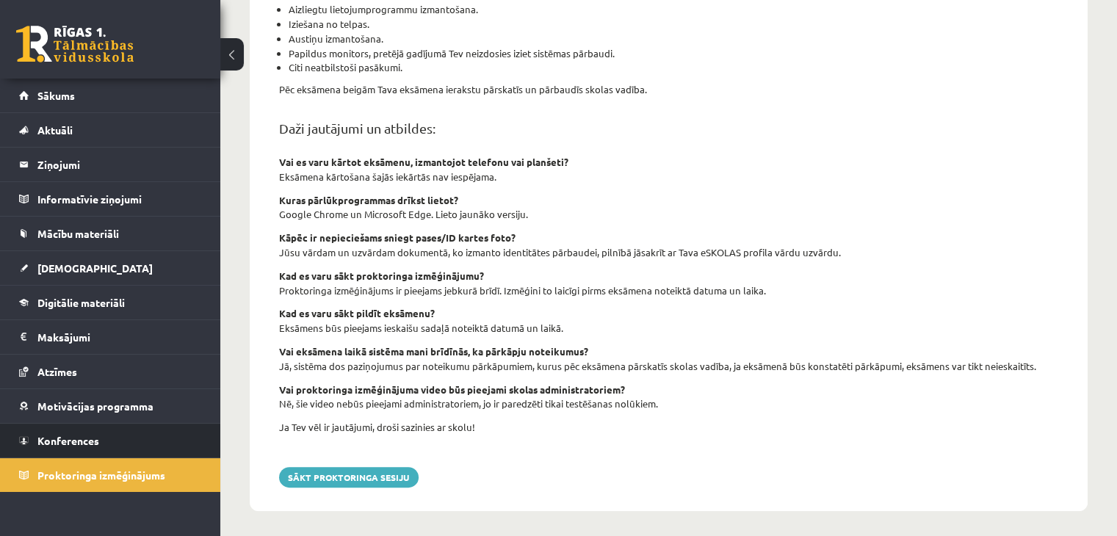
scroll to position [507, 0]
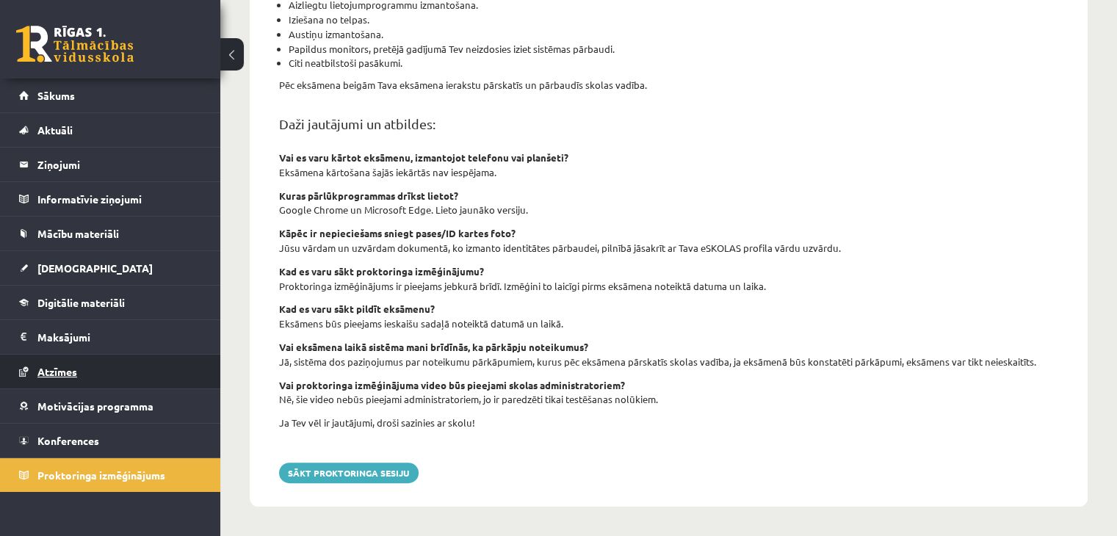
click at [122, 362] on link "Atzīmes" at bounding box center [110, 372] width 183 height 34
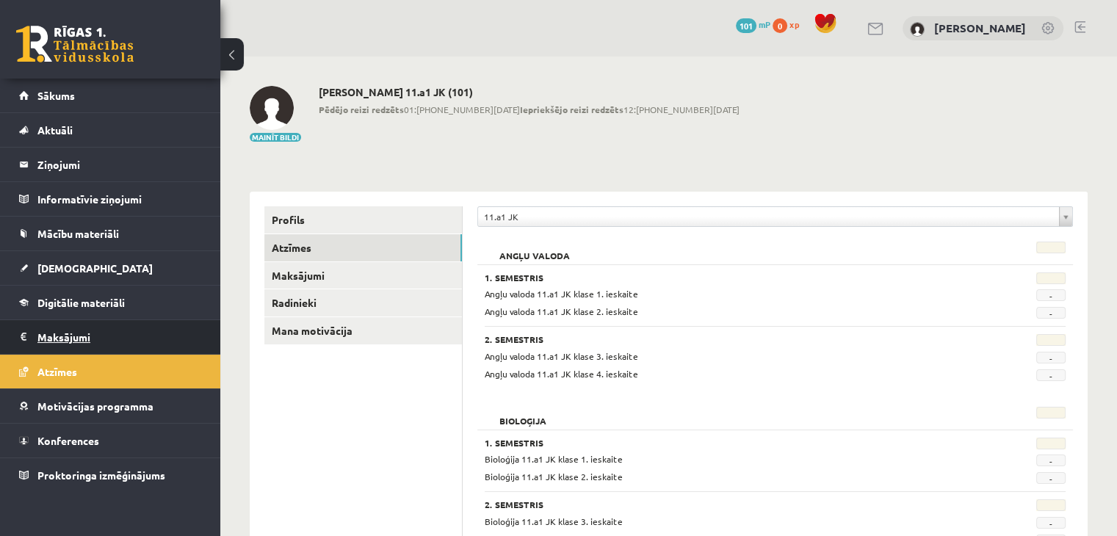
click at [137, 339] on legend "Maksājumi 0" at bounding box center [119, 337] width 164 height 34
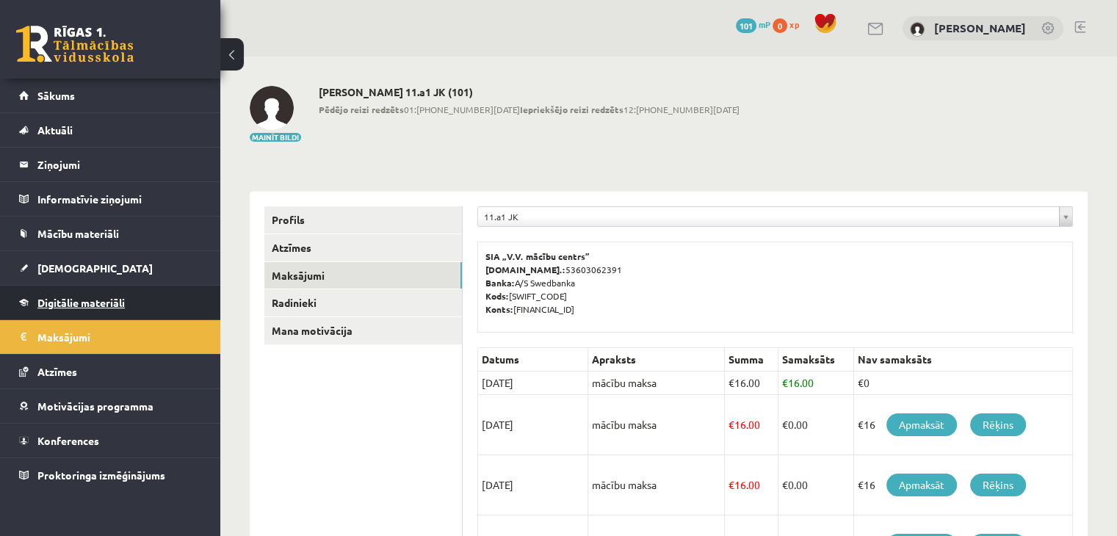
click at [112, 312] on link "Digitālie materiāli" at bounding box center [110, 303] width 183 height 34
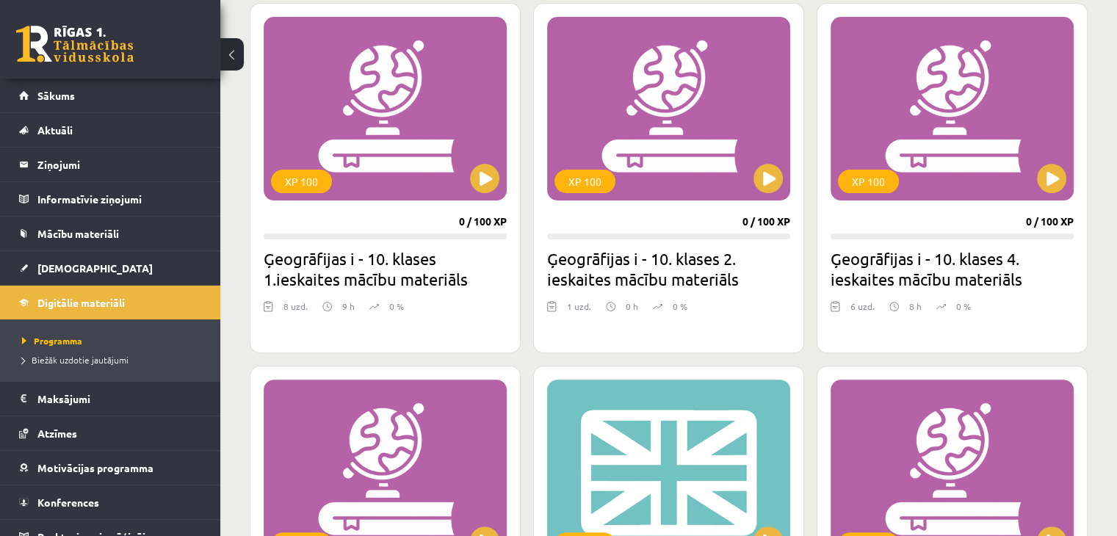
scroll to position [441, 0]
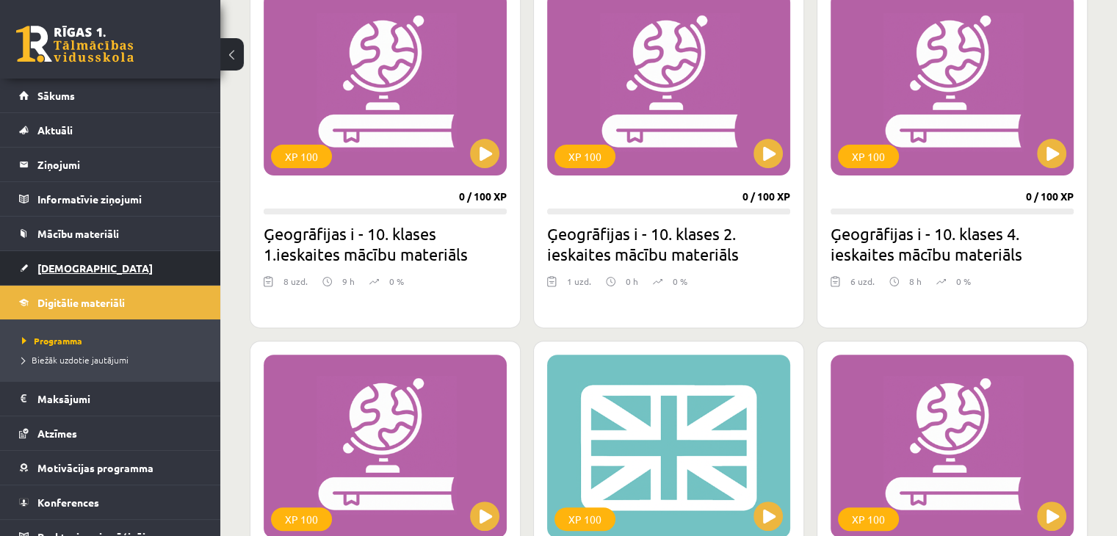
click at [147, 267] on link "[DEMOGRAPHIC_DATA]" at bounding box center [110, 268] width 183 height 34
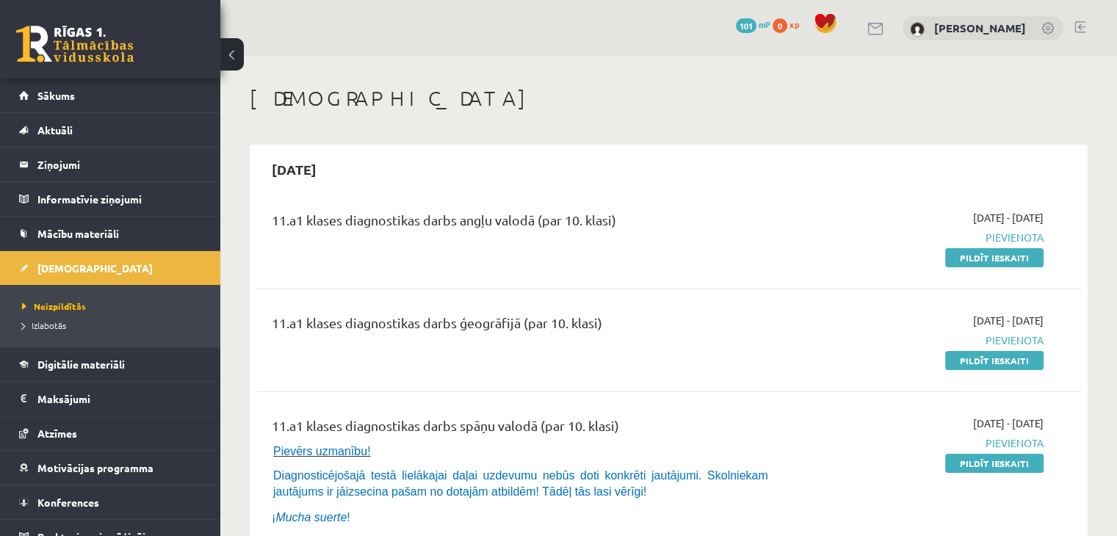
click at [483, 224] on div "11.a1 klases diagnostikas darbs angļu valodā (par 10. klasi)" at bounding box center [525, 223] width 507 height 27
click at [150, 246] on link "Mācību materiāli" at bounding box center [110, 234] width 183 height 34
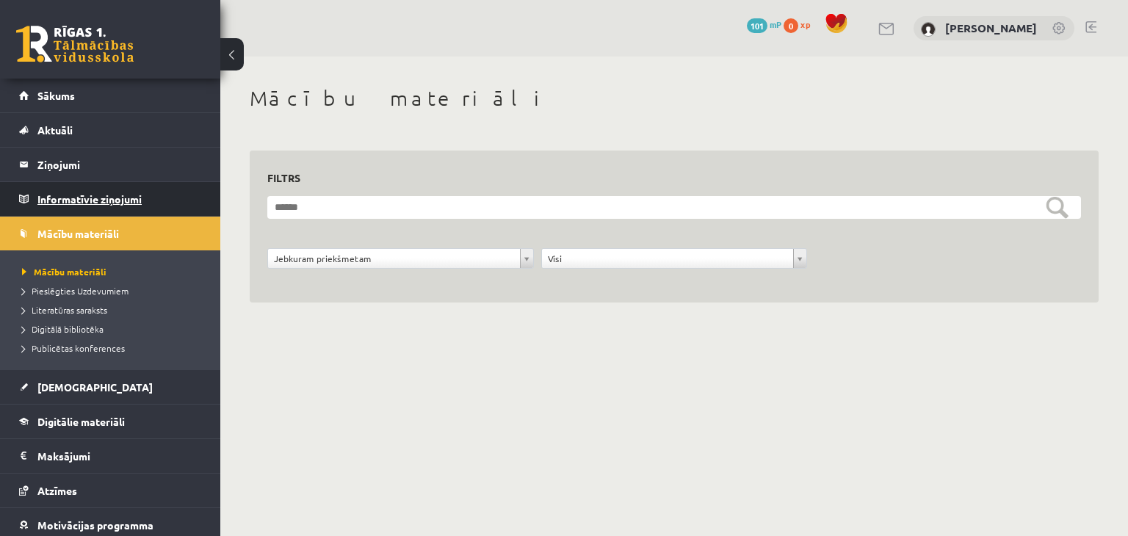
click at [159, 189] on legend "Informatīvie ziņojumi 0" at bounding box center [119, 199] width 164 height 34
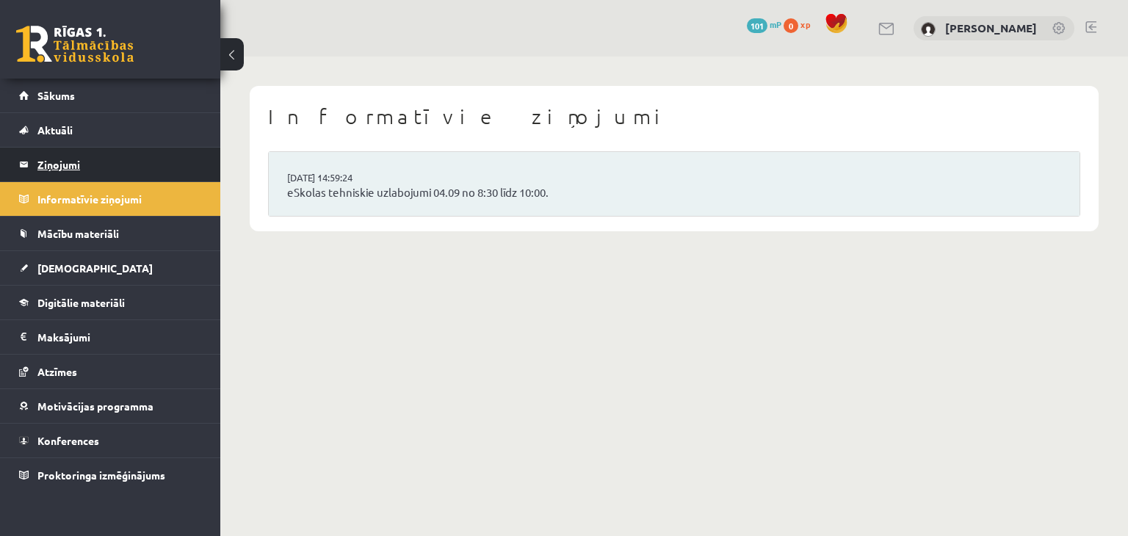
click at [124, 162] on legend "Ziņojumi 0" at bounding box center [119, 165] width 164 height 34
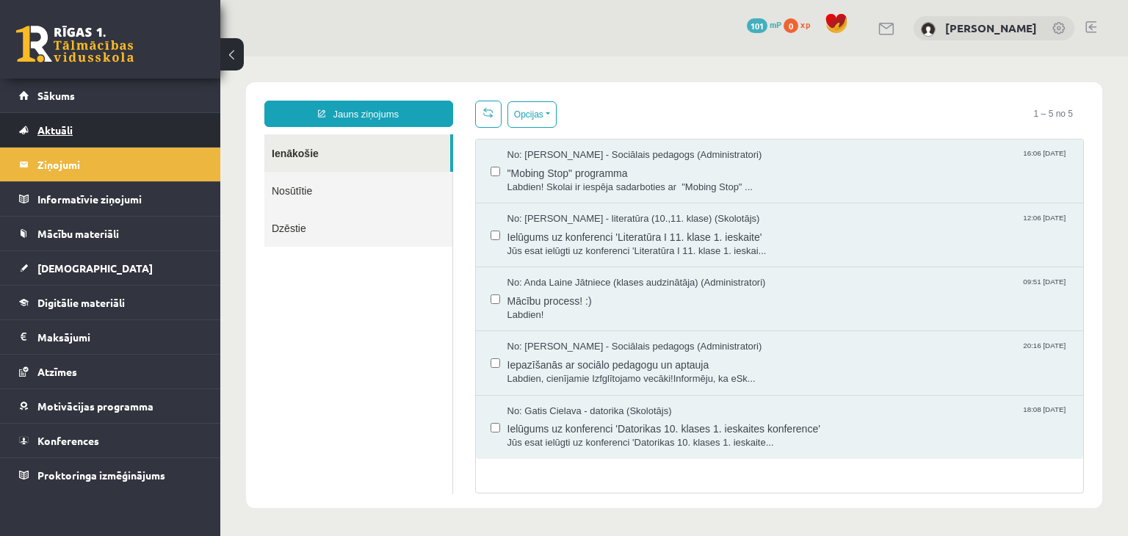
click at [117, 128] on link "Aktuāli" at bounding box center [110, 130] width 183 height 34
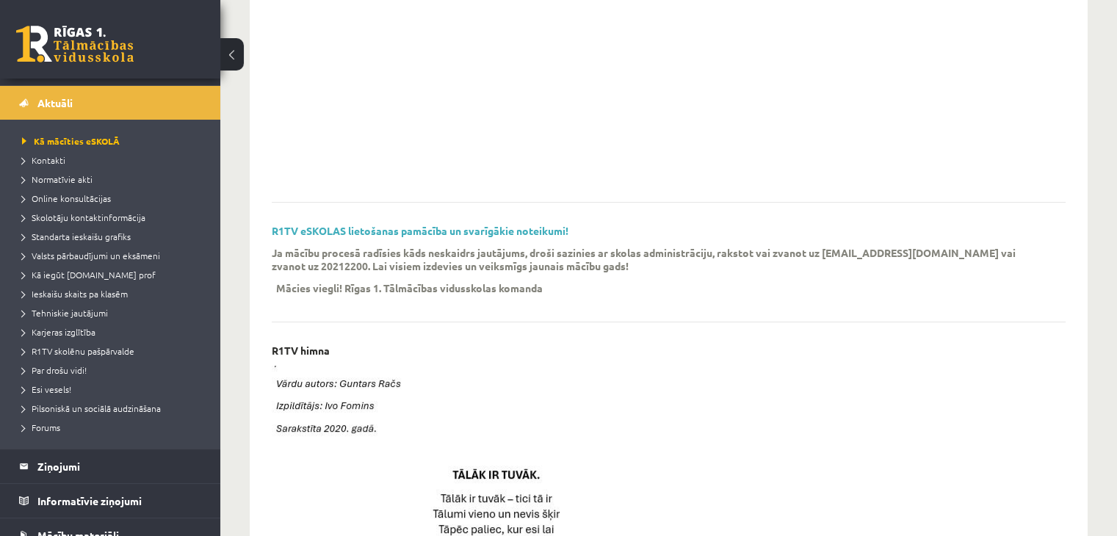
scroll to position [73, 0]
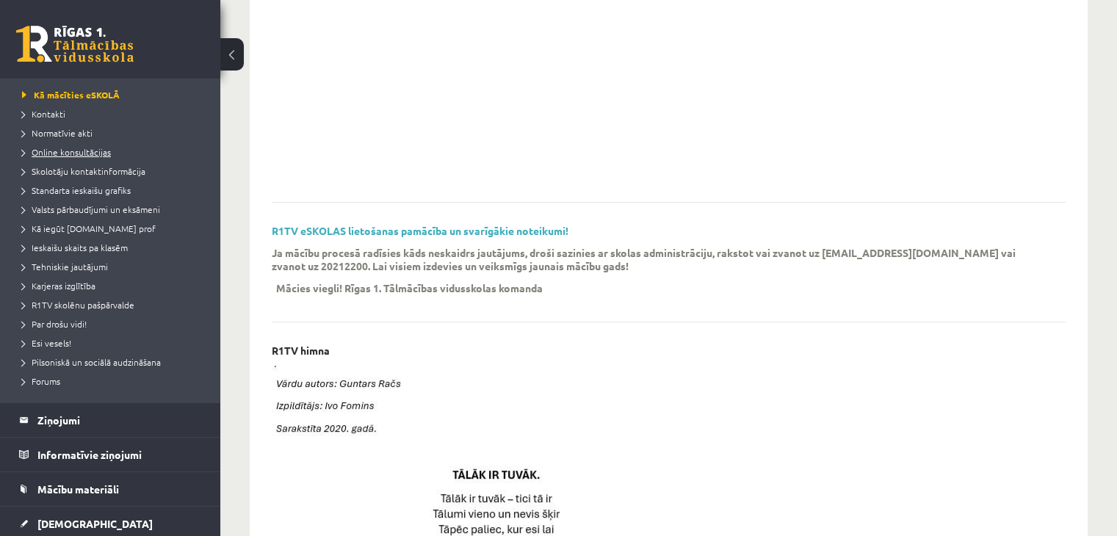
click at [91, 151] on span "Online konsultācijas" at bounding box center [66, 152] width 89 height 12
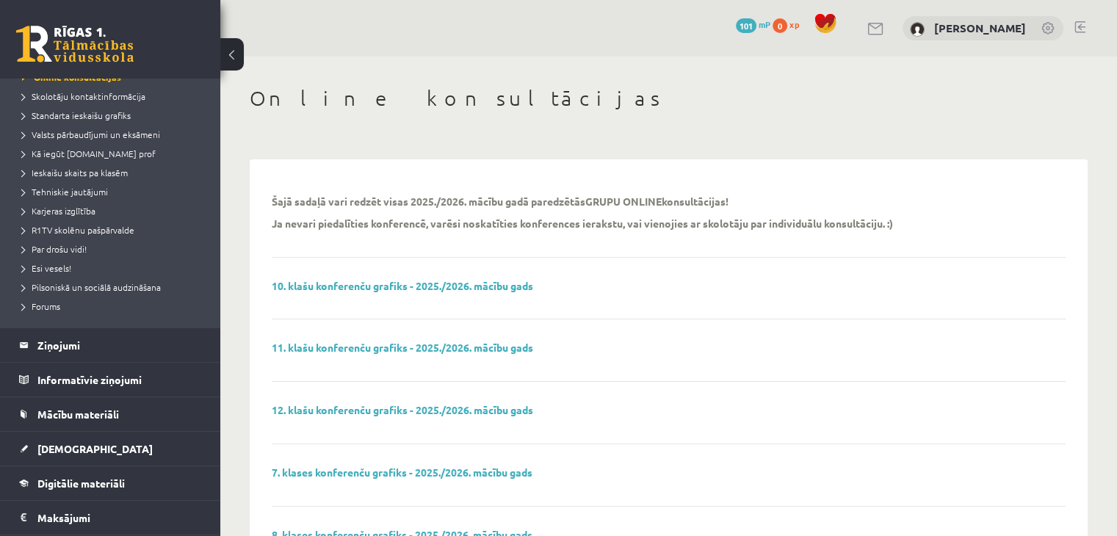
scroll to position [63, 0]
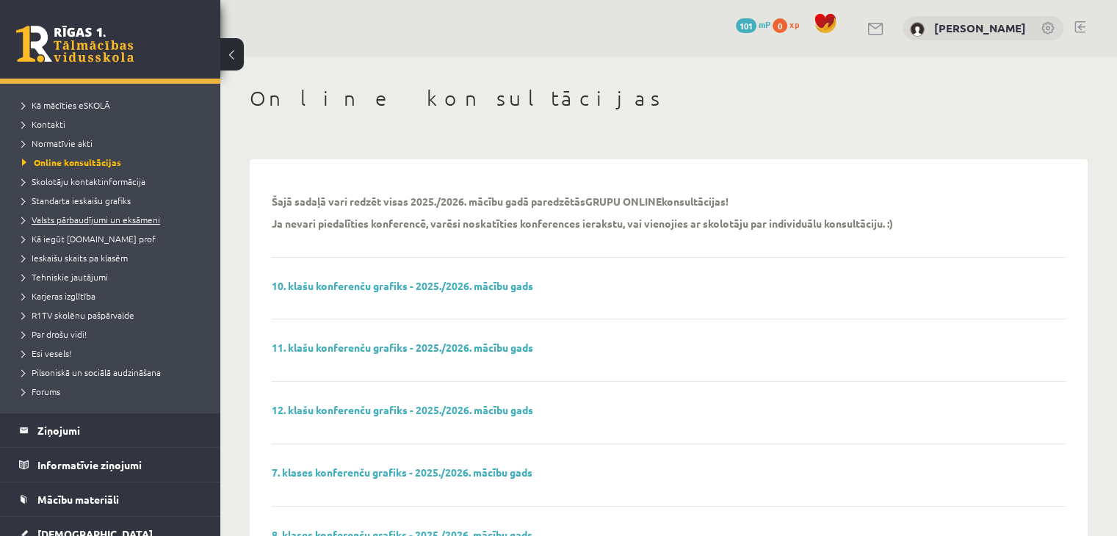
click at [137, 220] on span "Valsts pārbaudījumi un eksāmeni" at bounding box center [91, 220] width 138 height 12
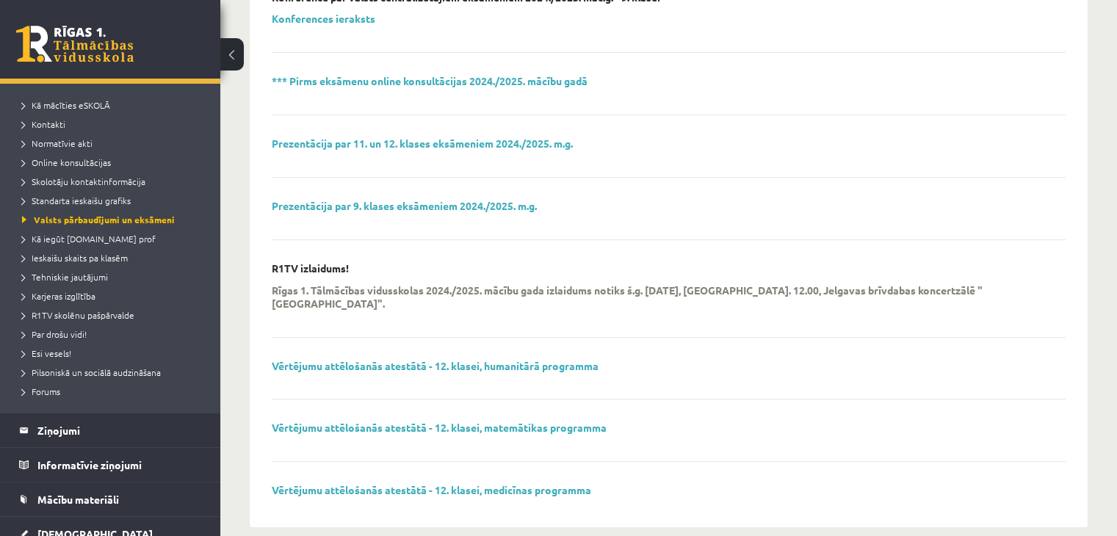
scroll to position [573, 0]
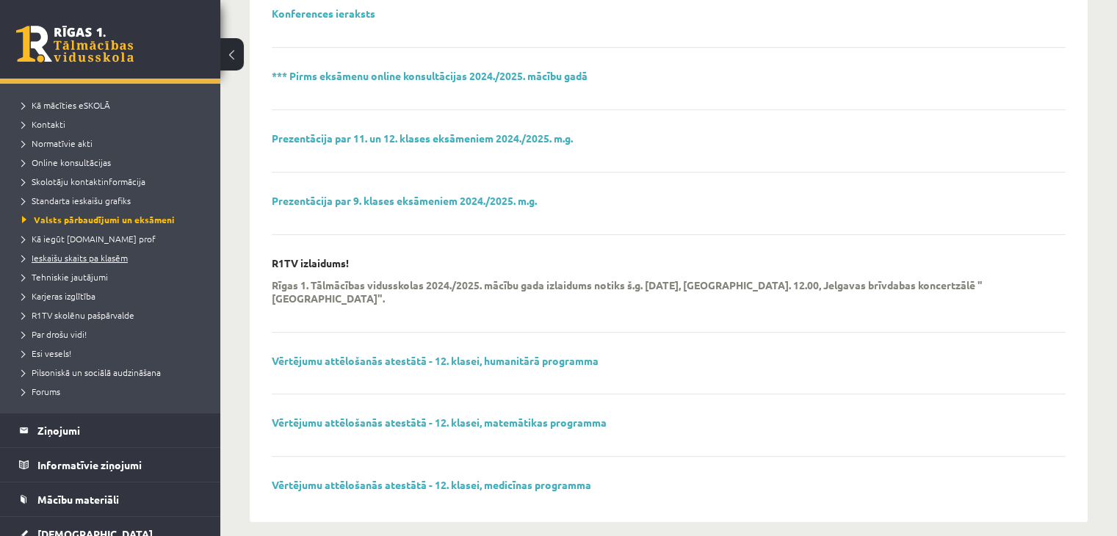
click at [78, 262] on link "Ieskaišu skaits pa klasēm" at bounding box center [114, 257] width 184 height 13
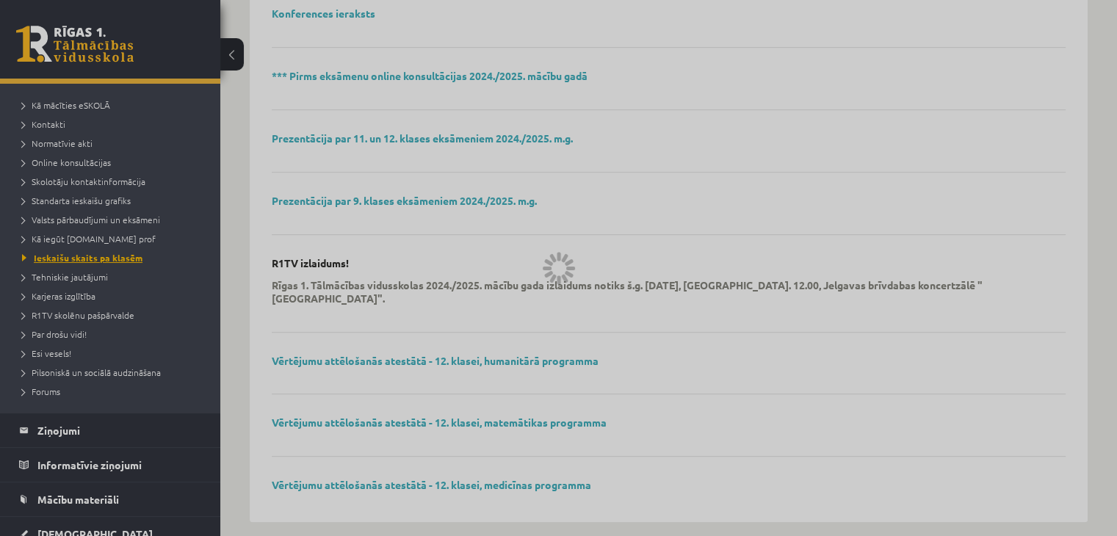
scroll to position [117, 0]
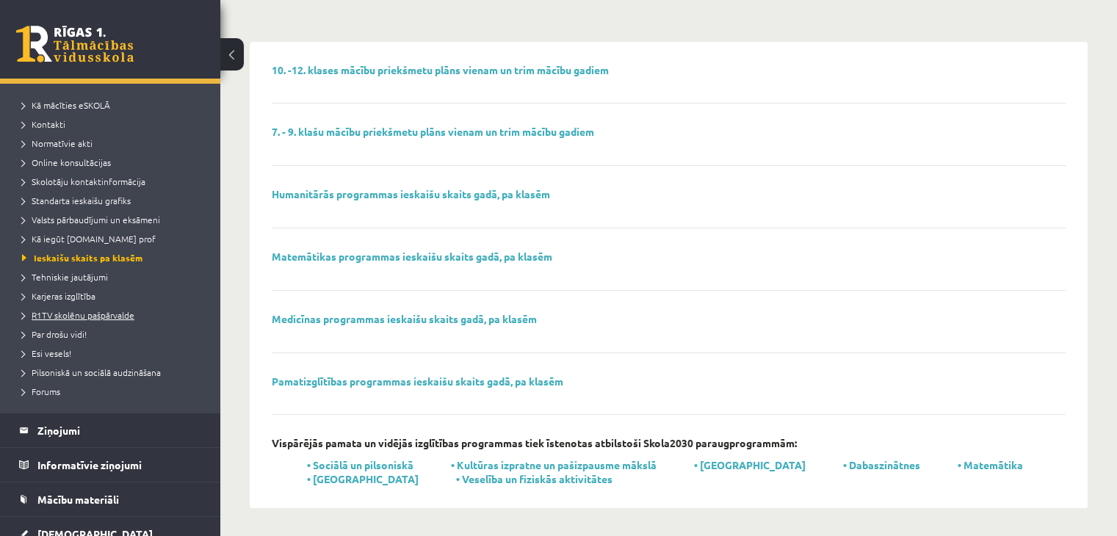
click at [82, 313] on span "R1TV skolēnu pašpārvalde" at bounding box center [78, 315] width 112 height 12
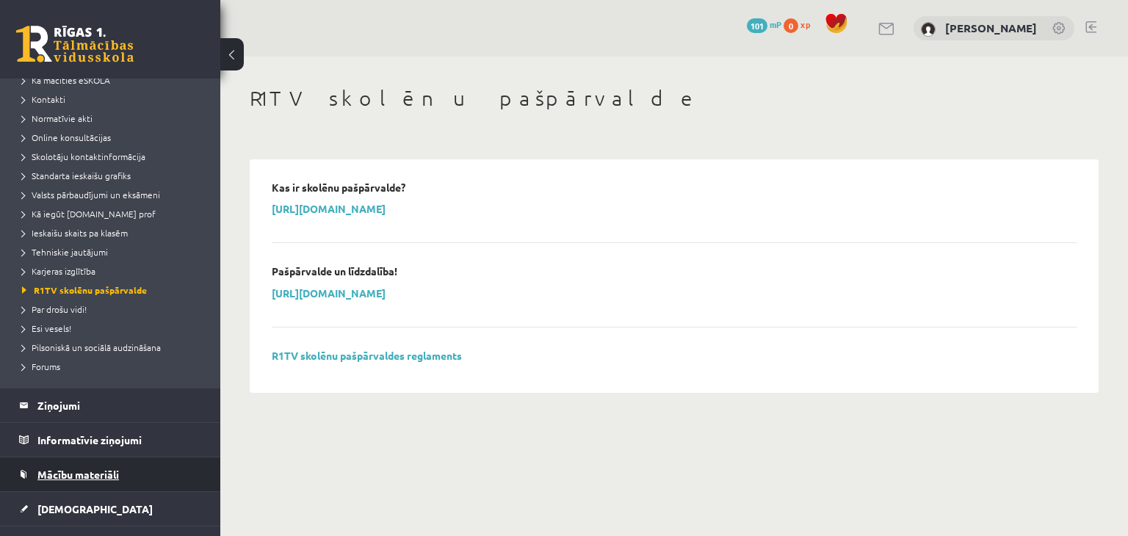
scroll to position [210, 0]
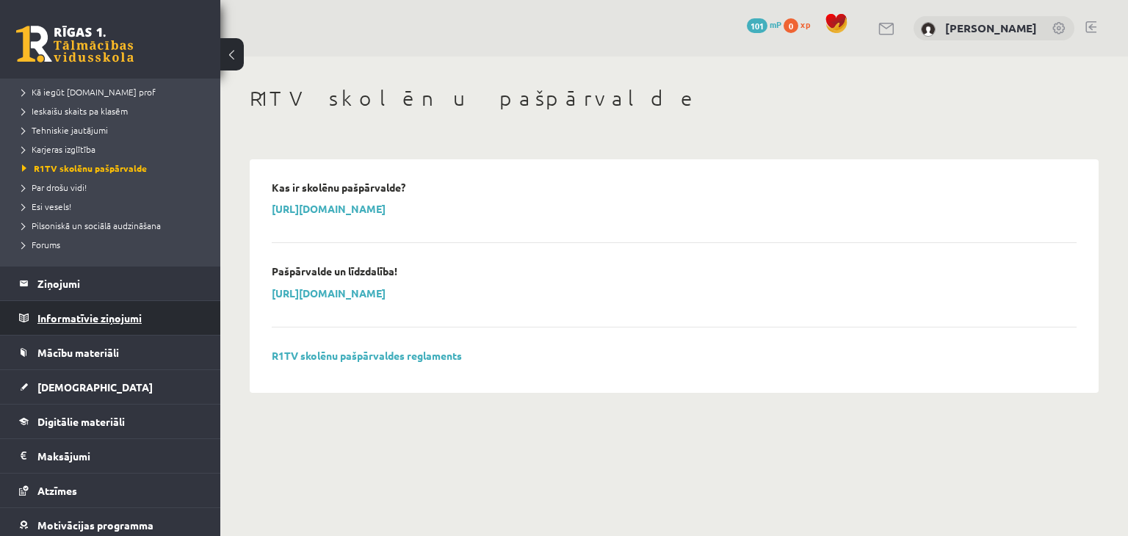
click at [101, 333] on legend "Informatīvie ziņojumi 0" at bounding box center [119, 318] width 164 height 34
